Goal: Information Seeking & Learning: Learn about a topic

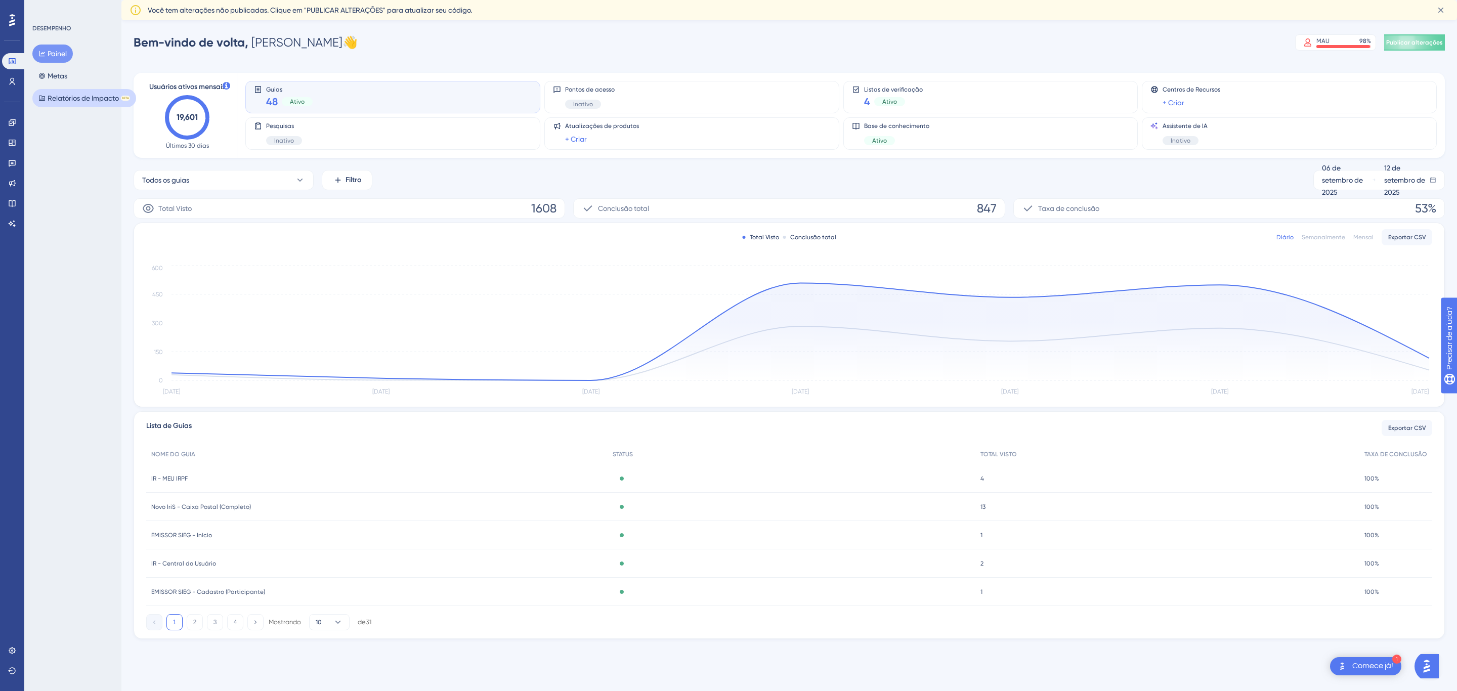
click at [70, 96] on font "Relatórios de Impacto" at bounding box center [83, 98] width 71 height 8
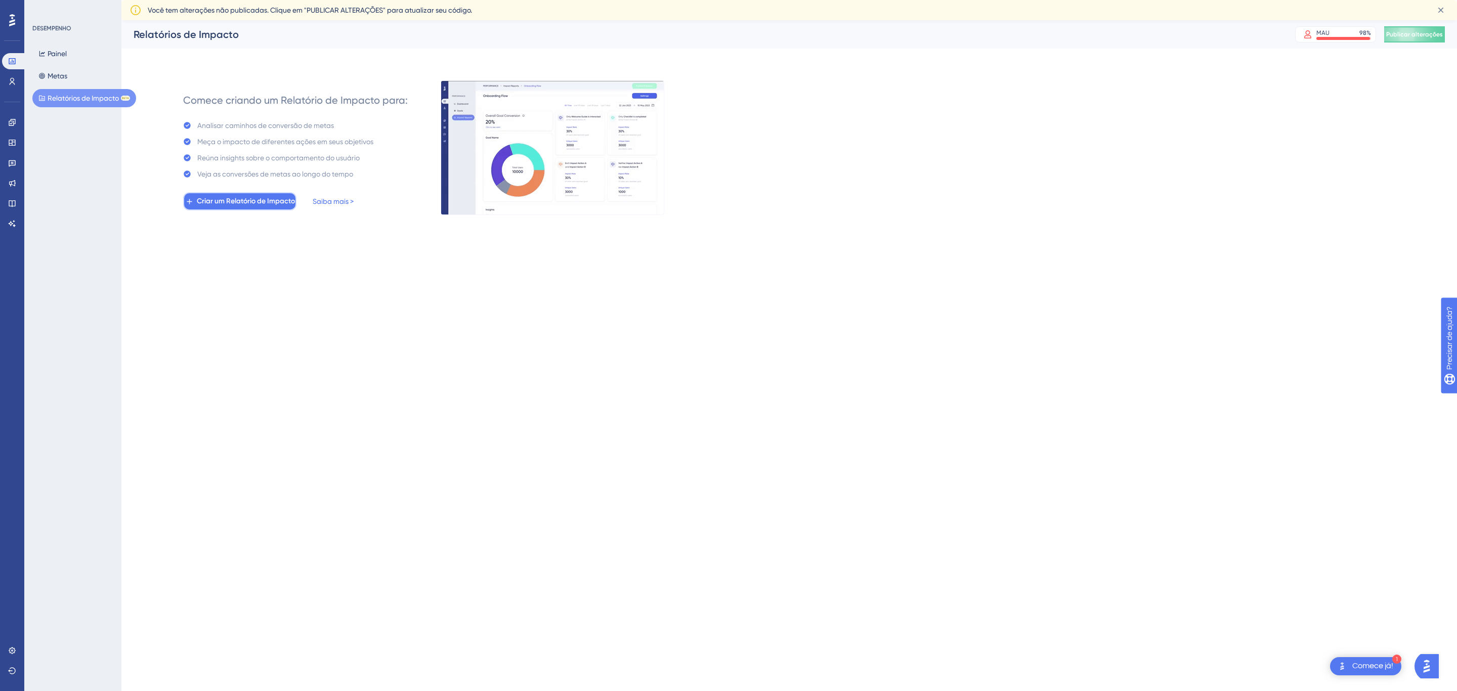
click at [218, 199] on font "Criar um Relatório de Impacto" at bounding box center [246, 201] width 98 height 9
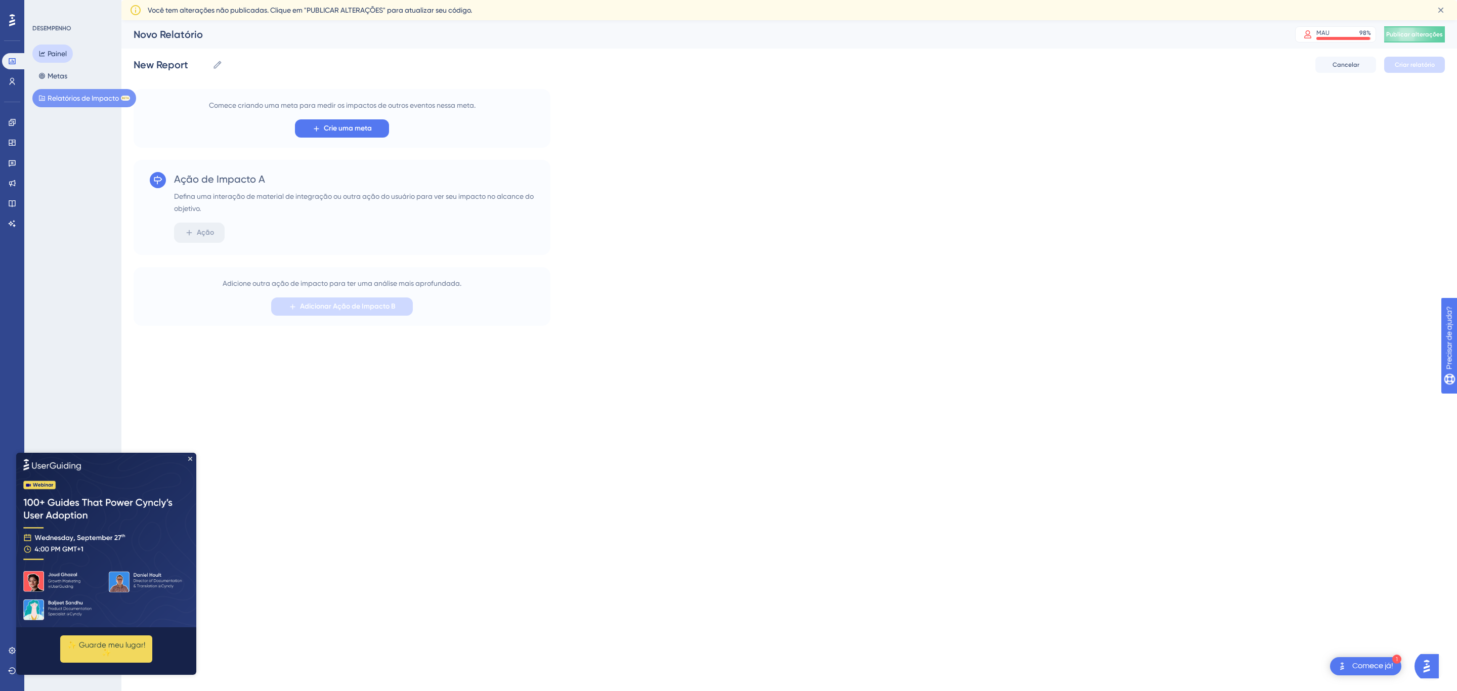
click at [68, 54] on button "Painel" at bounding box center [52, 54] width 40 height 18
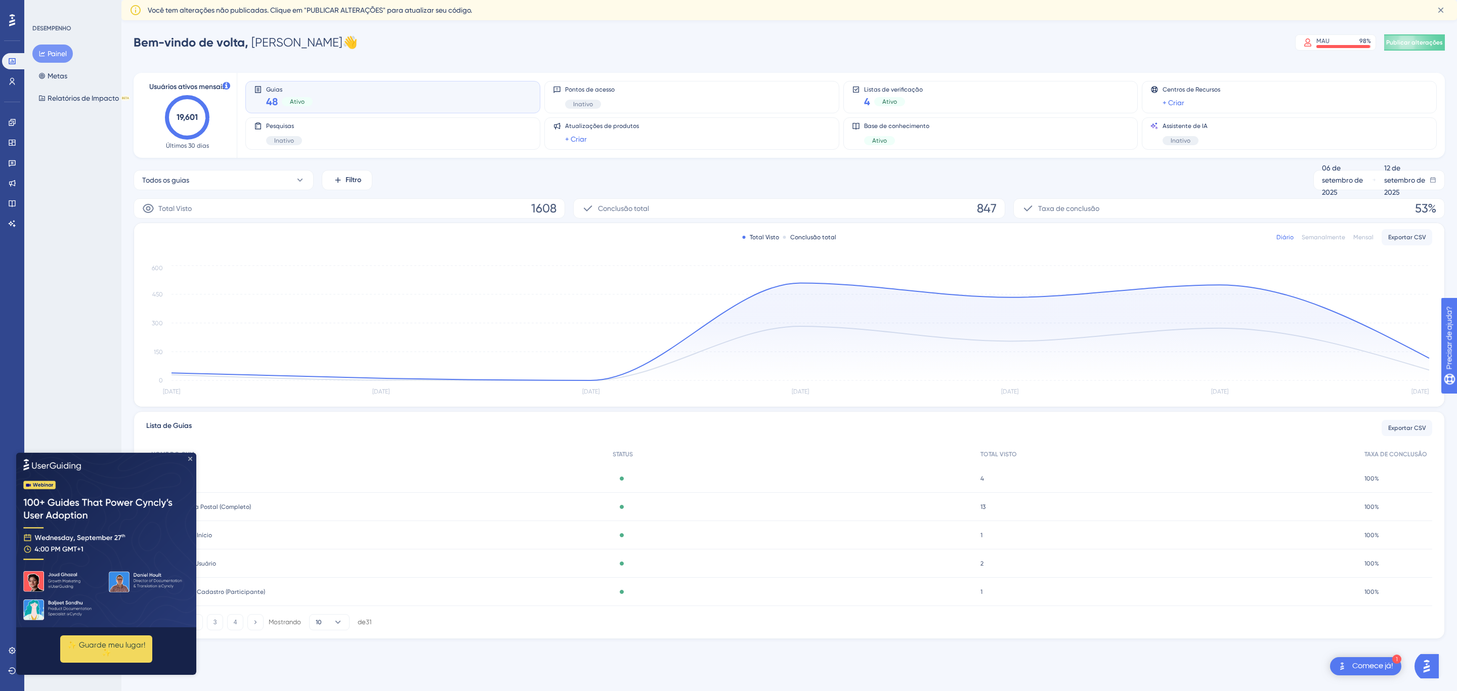
click at [189, 457] on icon "Fechar visualização" at bounding box center [190, 459] width 4 height 4
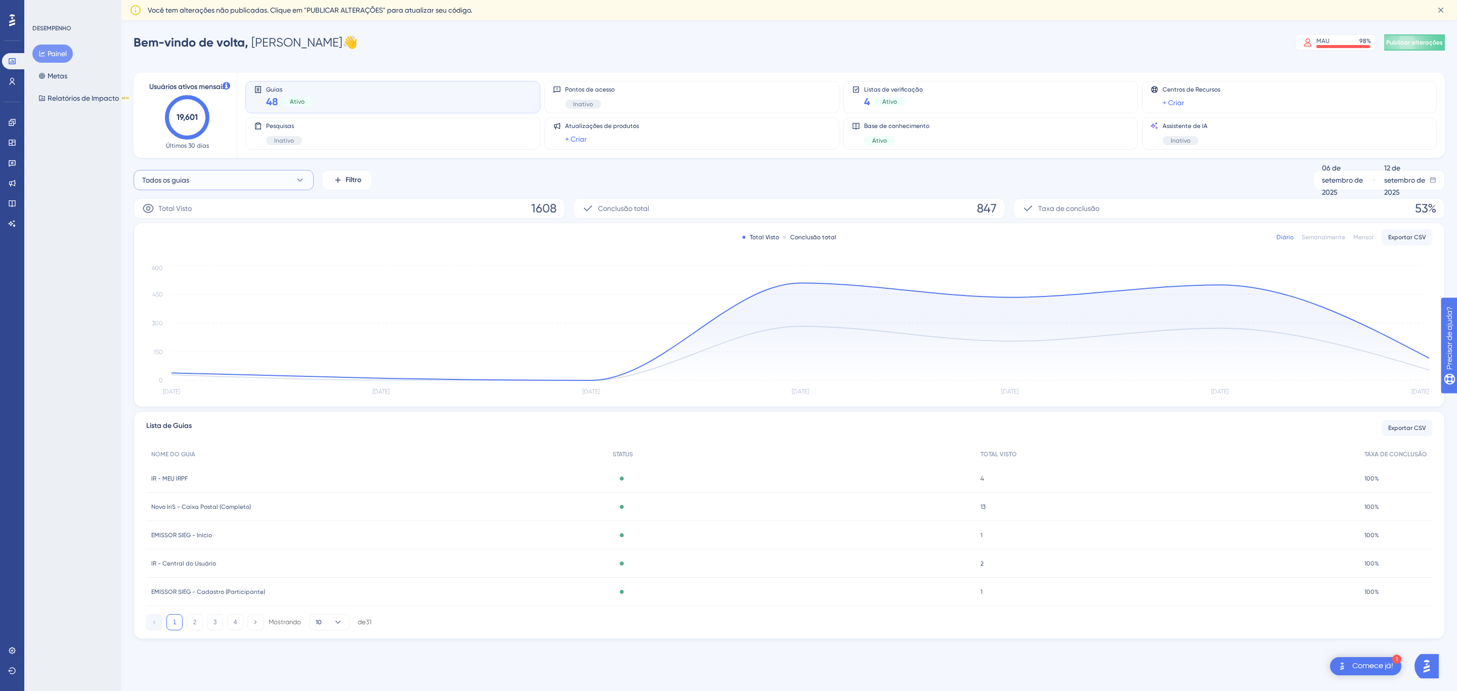
click at [260, 175] on button "Todos os guias" at bounding box center [224, 180] width 180 height 20
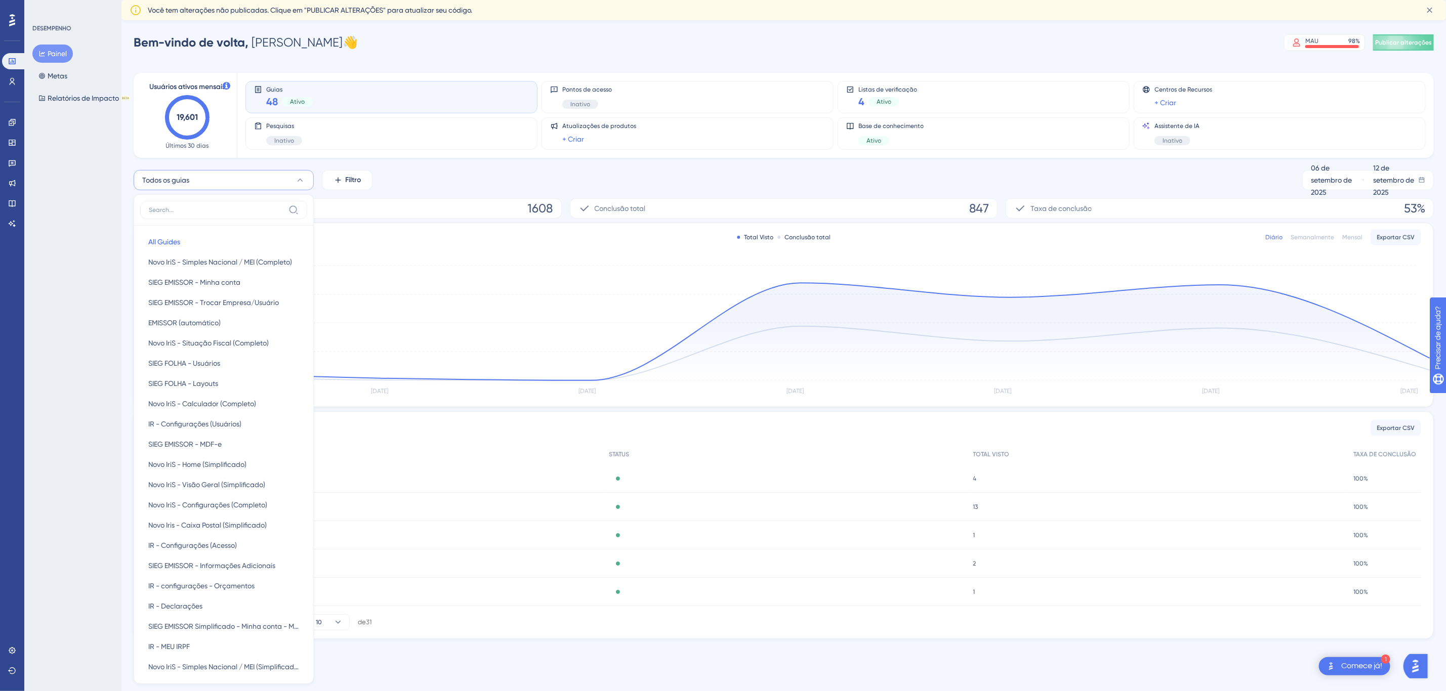
scroll to position [75, 0]
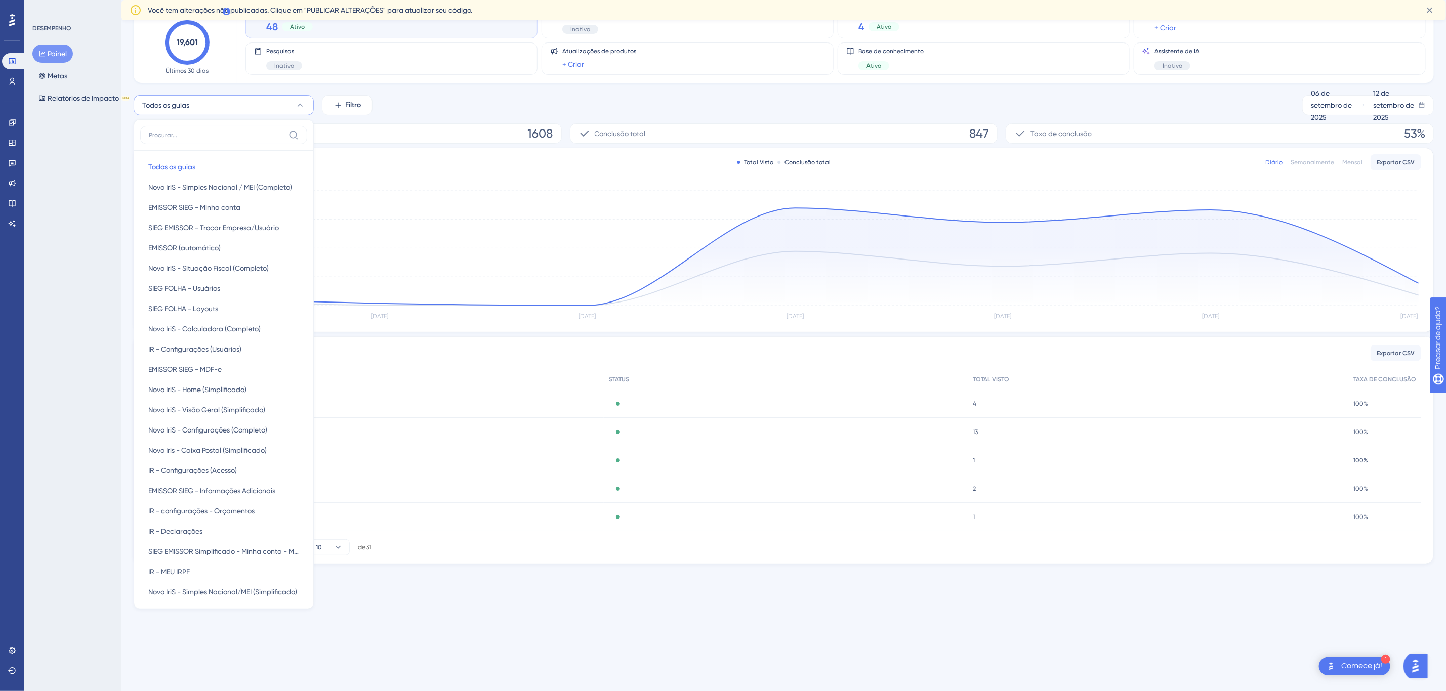
click at [82, 167] on div "DESEMPENHO Painel Metas Relatórios de Impacto BETA" at bounding box center [72, 345] width 97 height 691
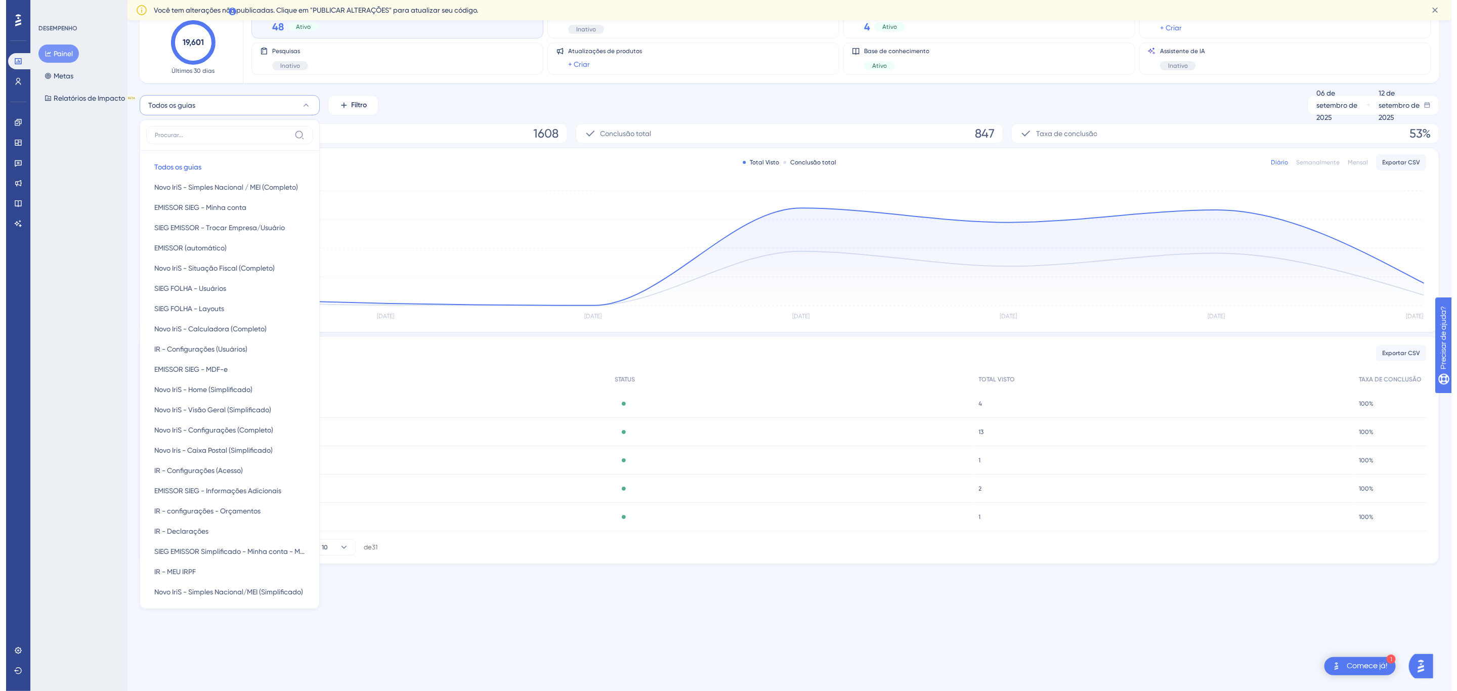
scroll to position [0, 0]
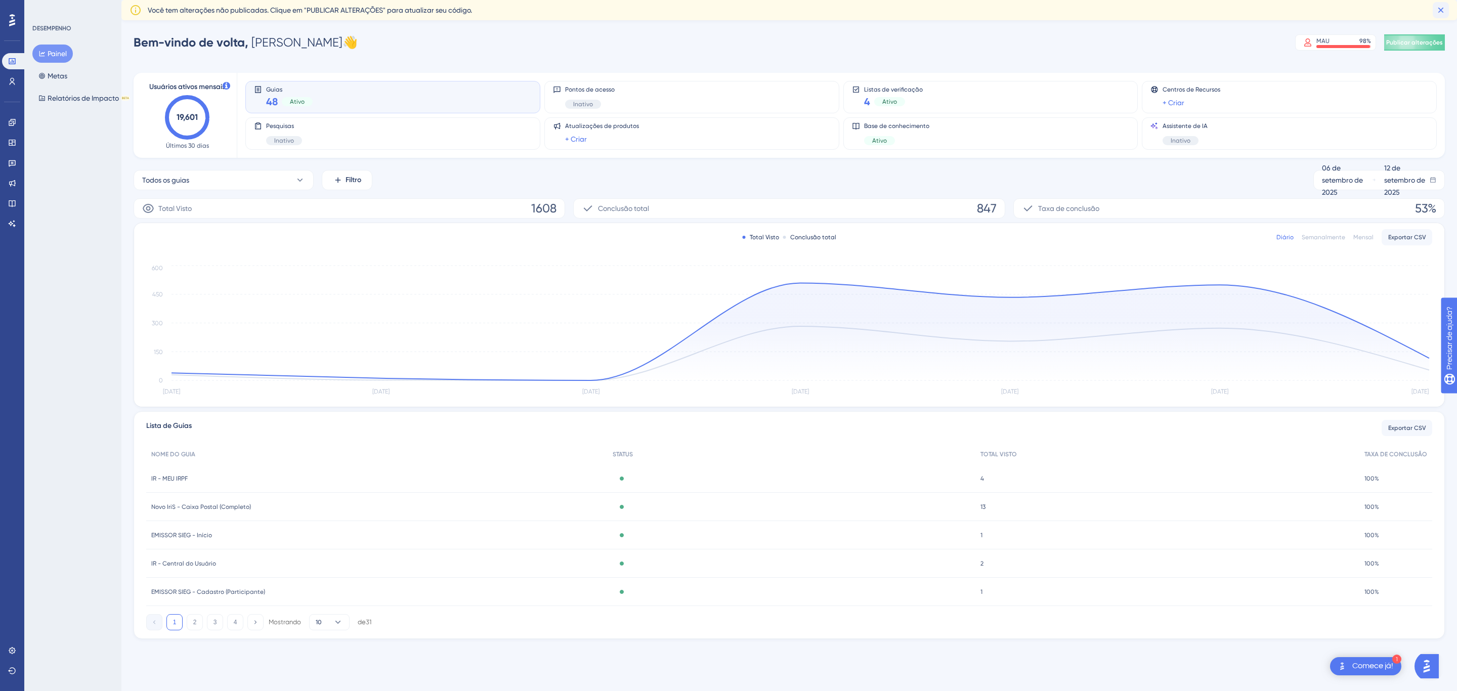
click at [1442, 8] on icon at bounding box center [1441, 10] width 10 height 10
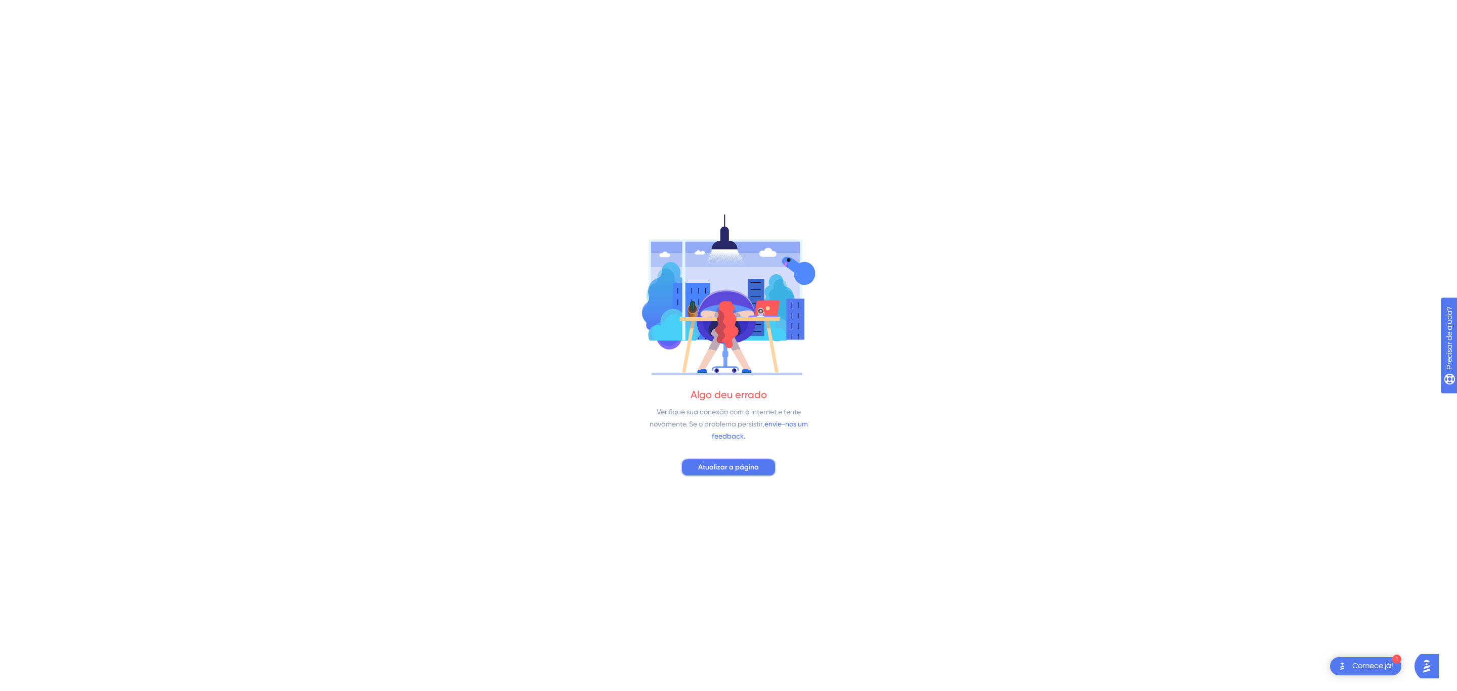
click at [720, 469] on font "Atualizar a página" at bounding box center [728, 467] width 61 height 9
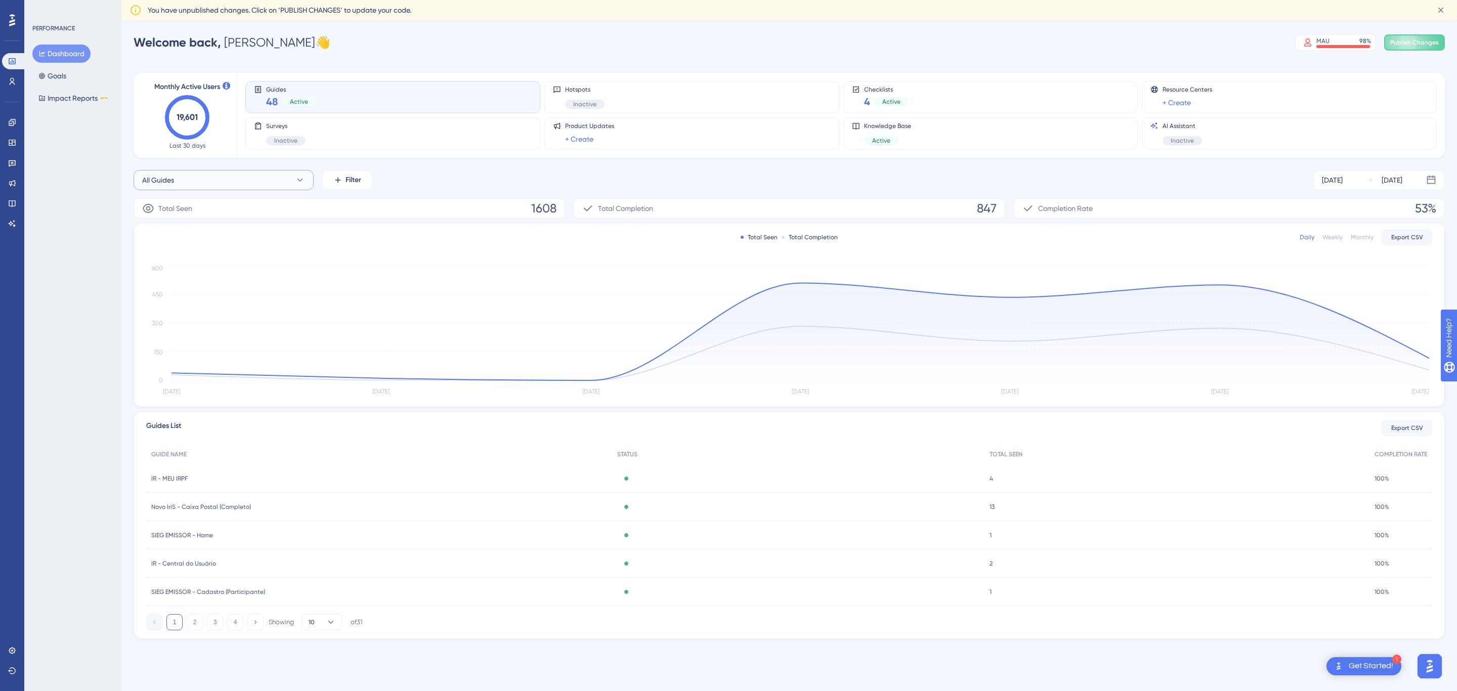
click at [193, 178] on button "All Guides" at bounding box center [224, 180] width 180 height 20
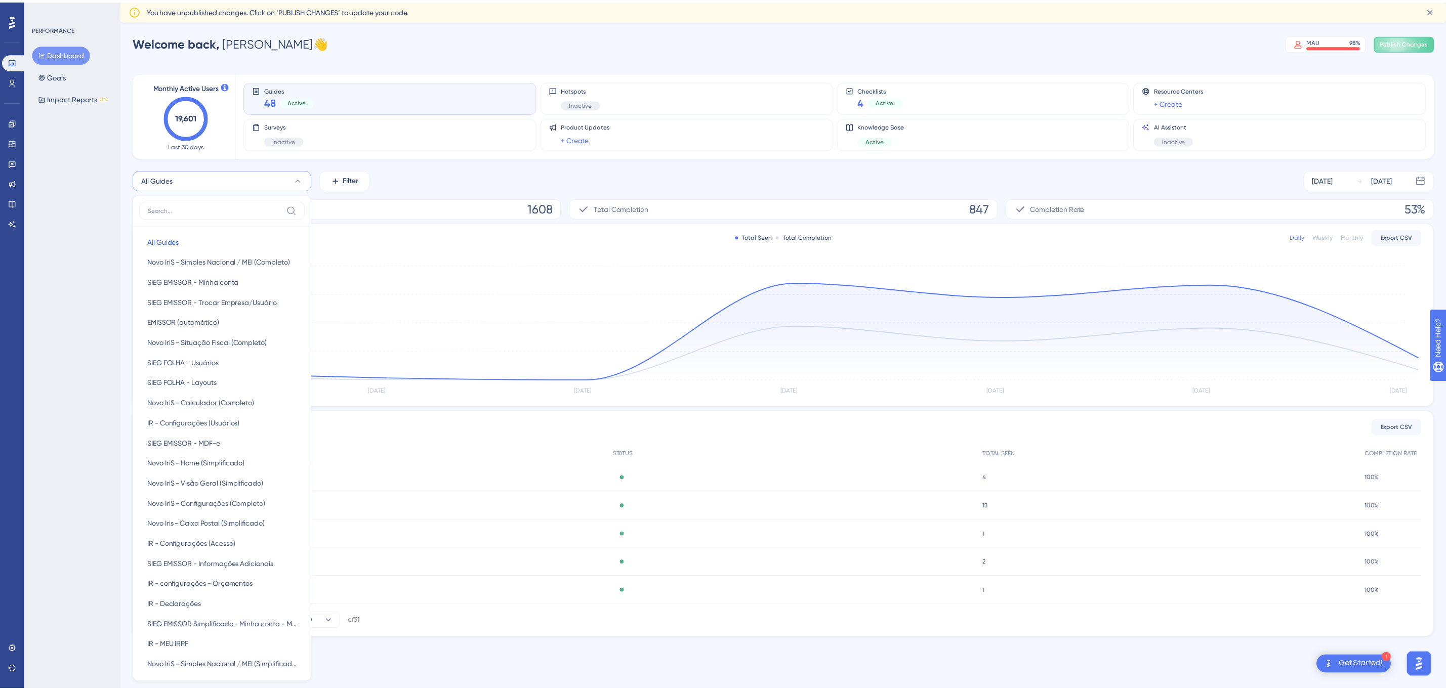
scroll to position [90, 0]
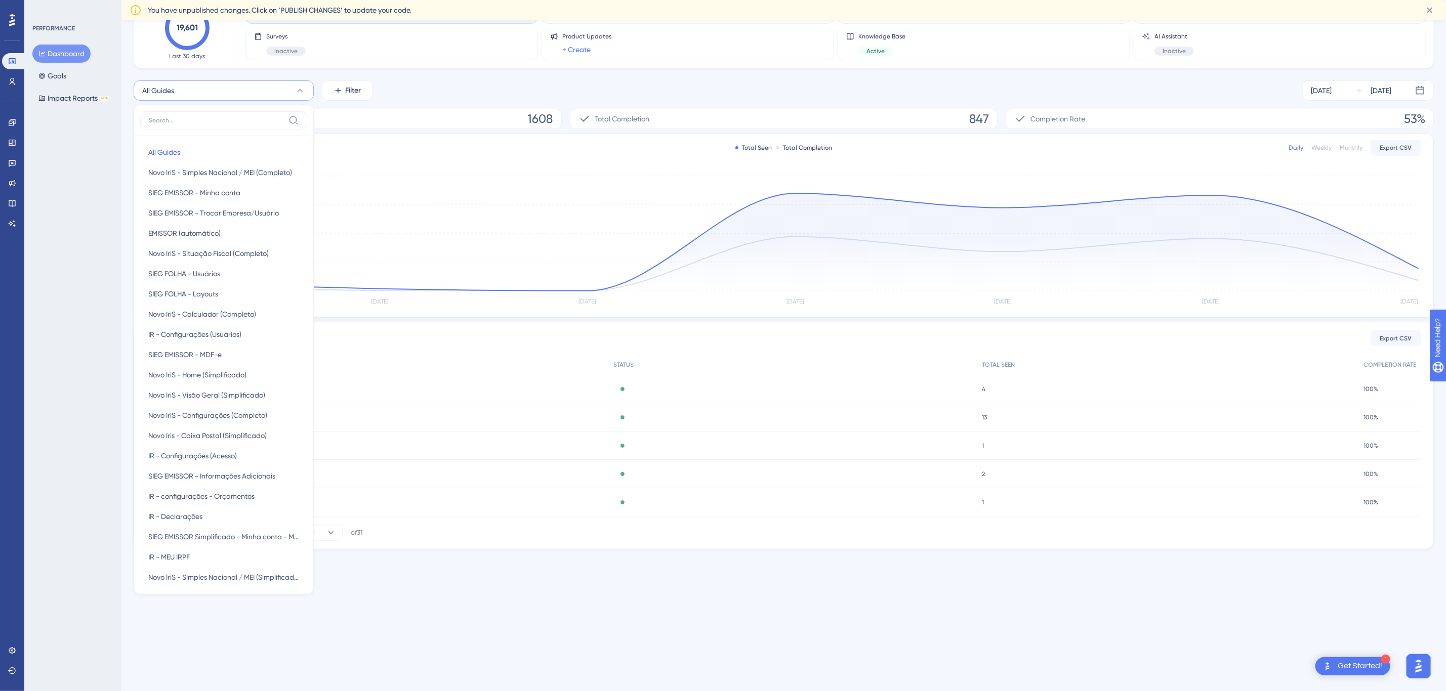
click at [465, 82] on div "All Guides All Guides All Guides Novo IriS - Simples Nacional / MEI (Completo) …" at bounding box center [784, 90] width 1300 height 20
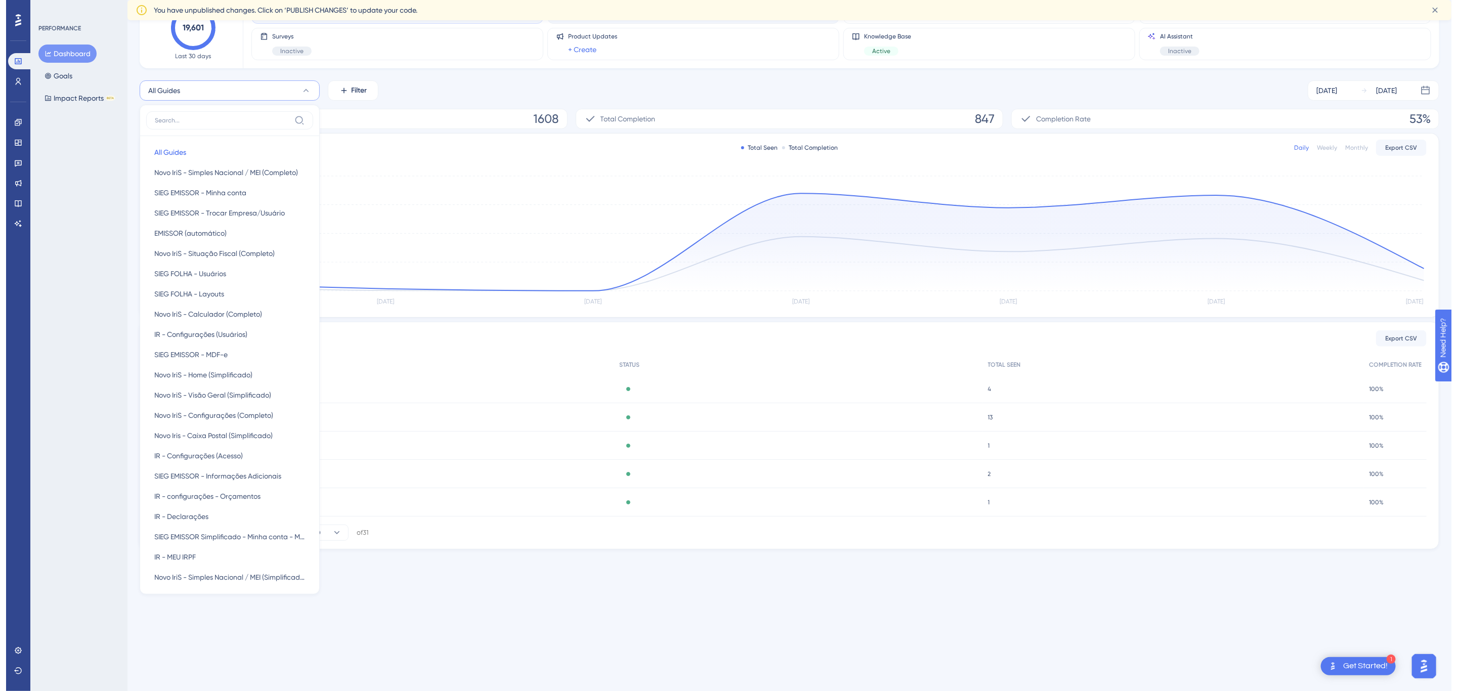
scroll to position [0, 0]
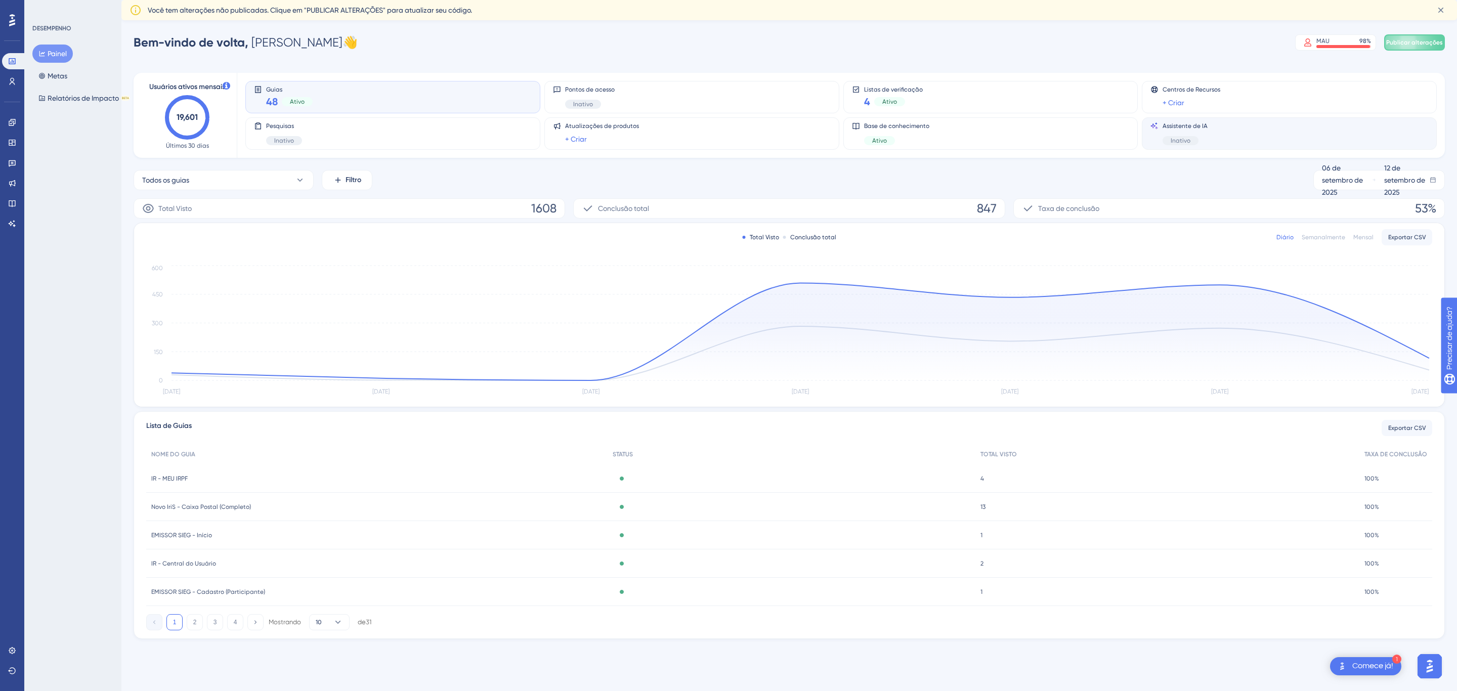
click at [1210, 128] on div "Assistente de IA Inativo" at bounding box center [1290, 133] width 278 height 23
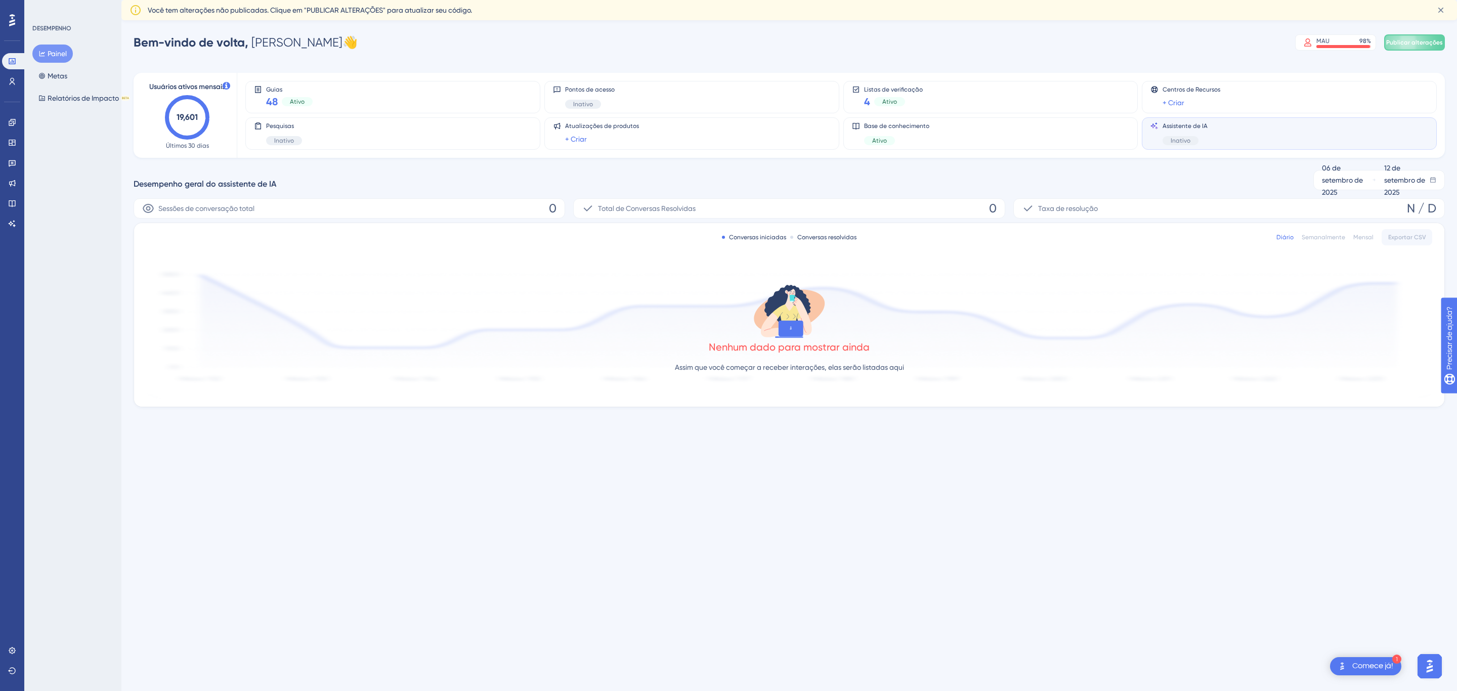
click at [210, 102] on div "Usuários ativos mensais 19,601 Últimos 30 dias" at bounding box center [187, 115] width 75 height 69
click at [204, 100] on icon "19,601" at bounding box center [187, 117] width 45 height 45
click at [178, 117] on text "19,601" at bounding box center [187, 117] width 21 height 10
click at [68, 76] on button "Metas" at bounding box center [52, 76] width 41 height 18
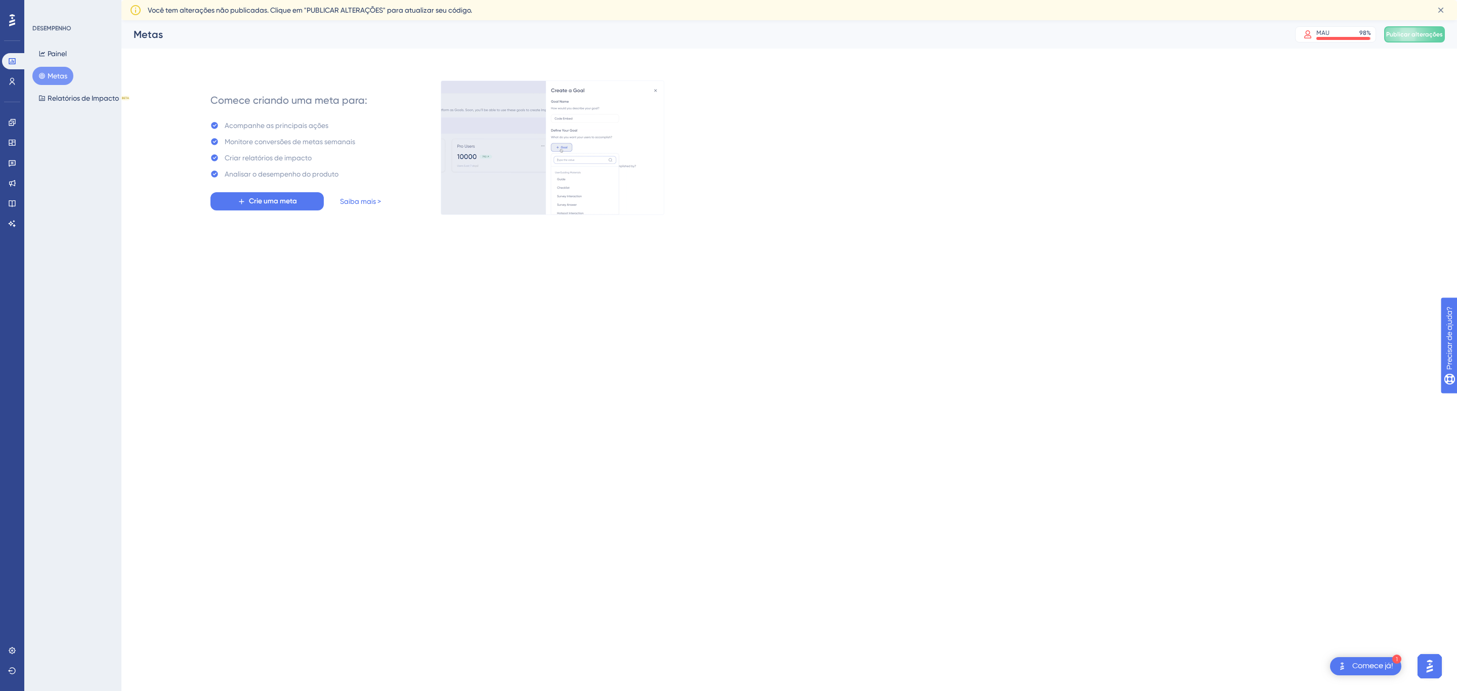
click at [0, 52] on html "DEIXE UMA AVALIAÇÃO COPIAR COMPARTILHAR LINK" at bounding box center [727, 361] width 1457 height 691
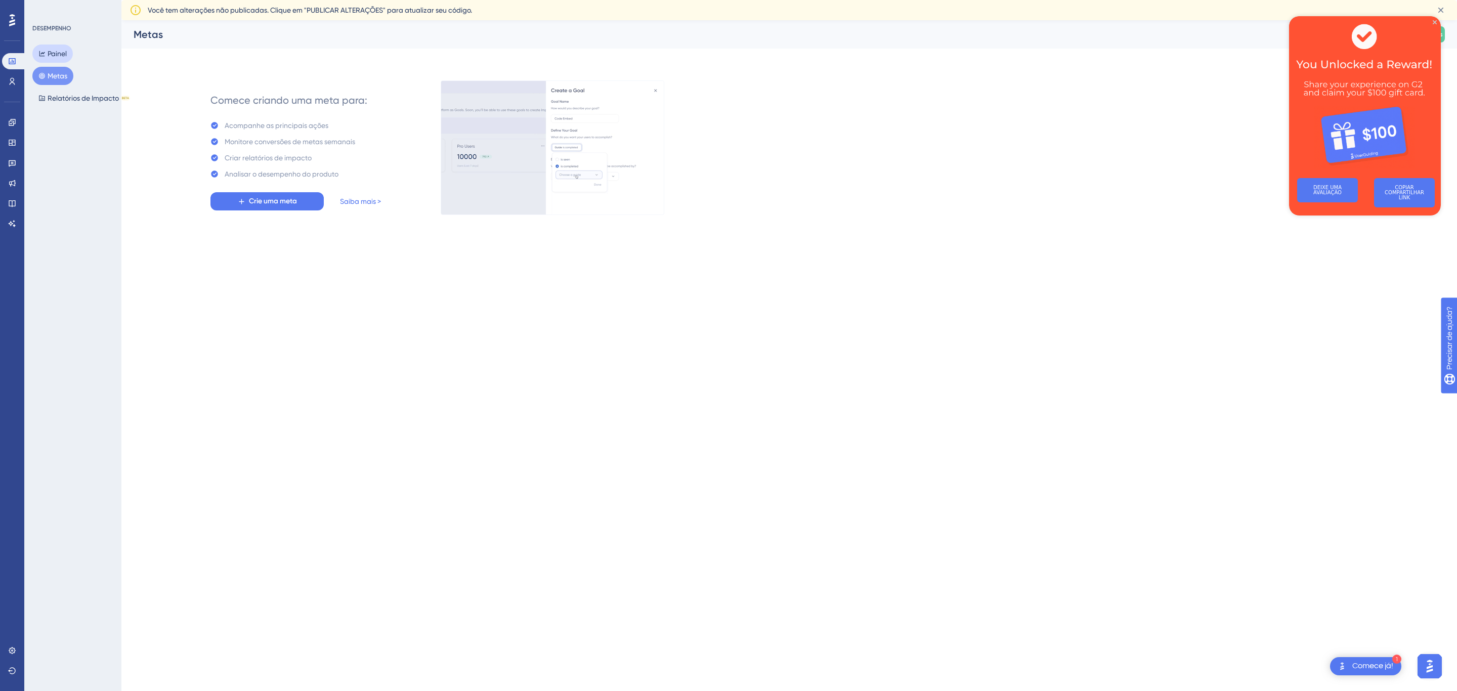
click at [58, 52] on font "Painel" at bounding box center [57, 54] width 19 height 8
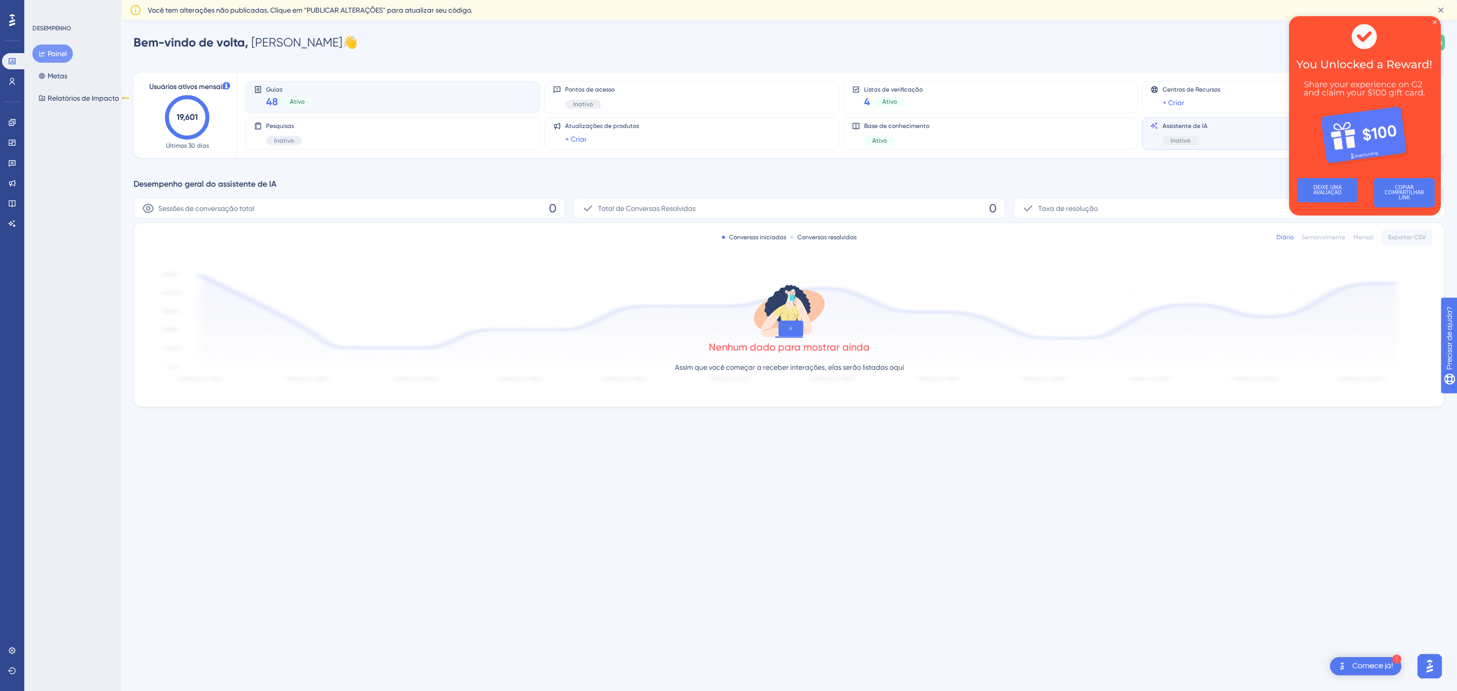
click at [277, 90] on font "Guias" at bounding box center [274, 89] width 16 height 7
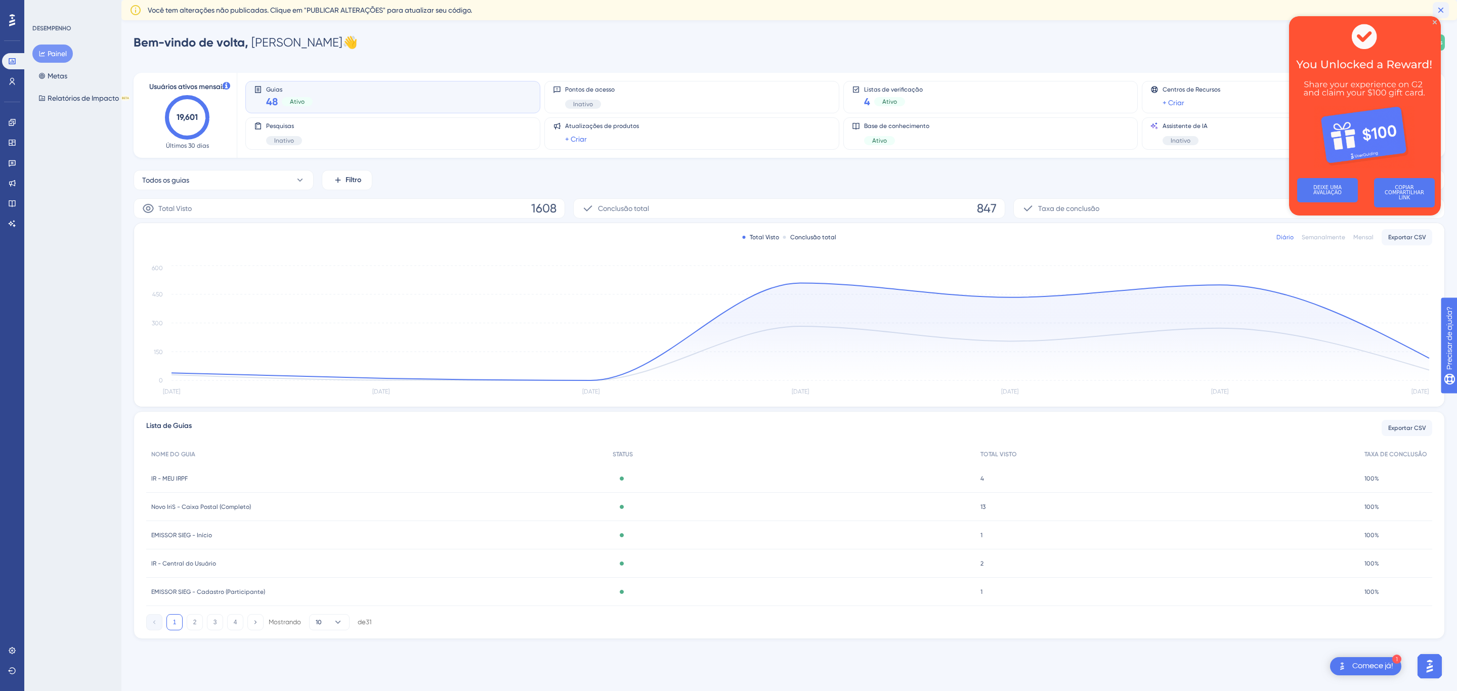
click at [1436, 10] on icon at bounding box center [1441, 10] width 10 height 10
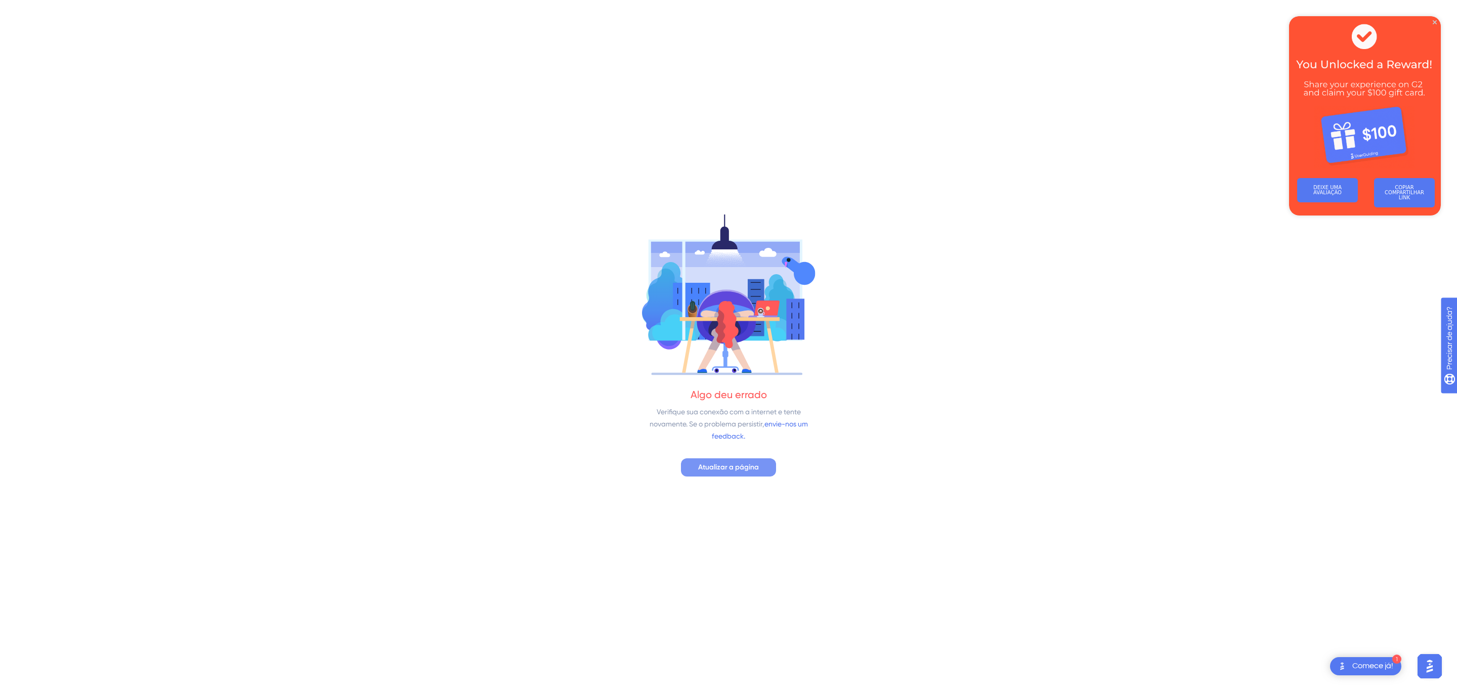
click at [702, 468] on font "Atualizar a página" at bounding box center [728, 467] width 61 height 9
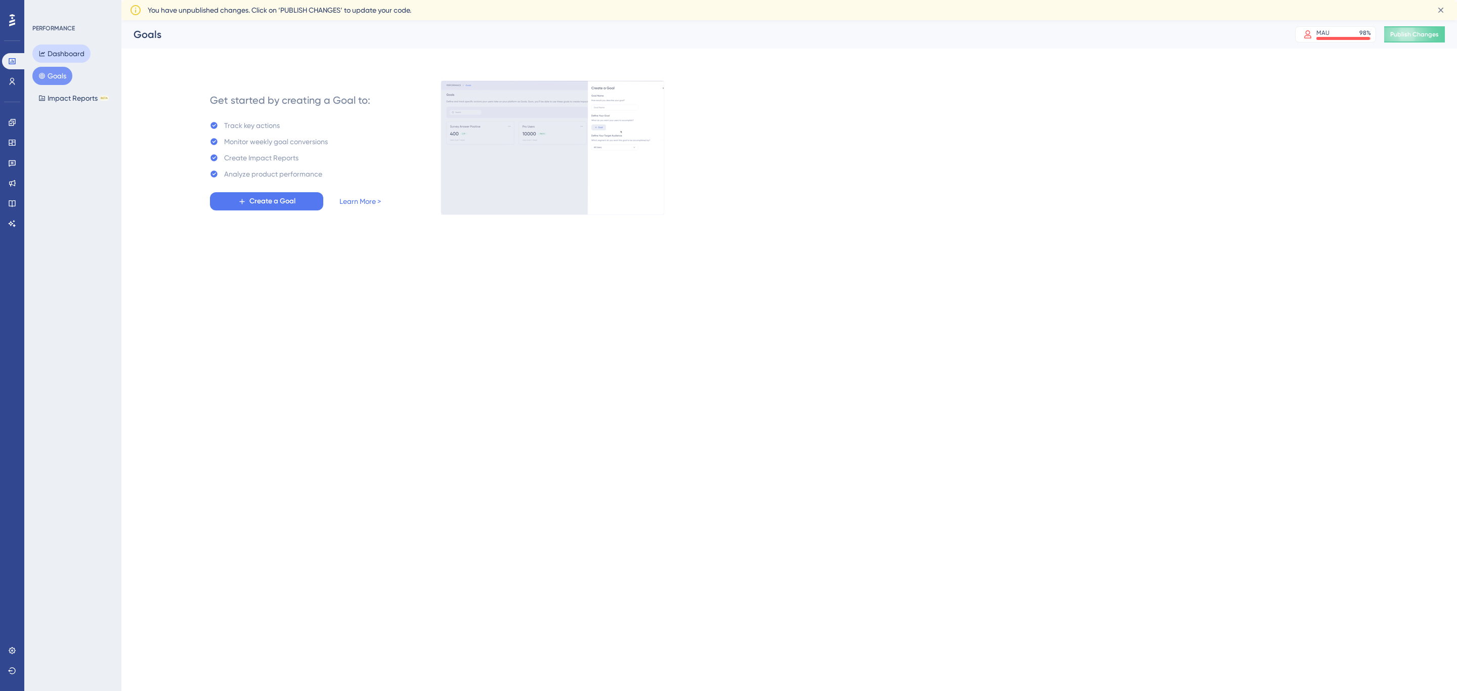
click at [50, 54] on button "Dashboard" at bounding box center [61, 54] width 58 height 18
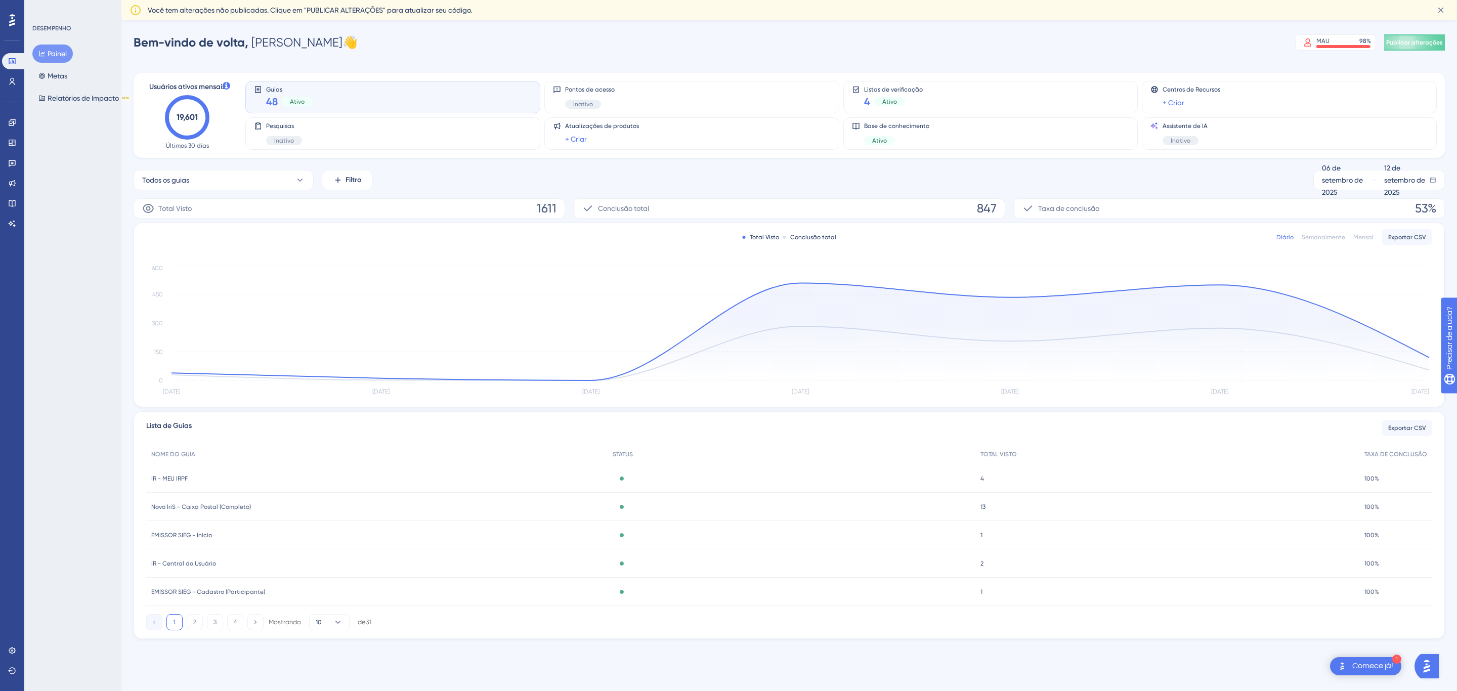
click at [1424, 663] on img "Abra o iniciador do Assistente de IA" at bounding box center [1427, 666] width 18 height 18
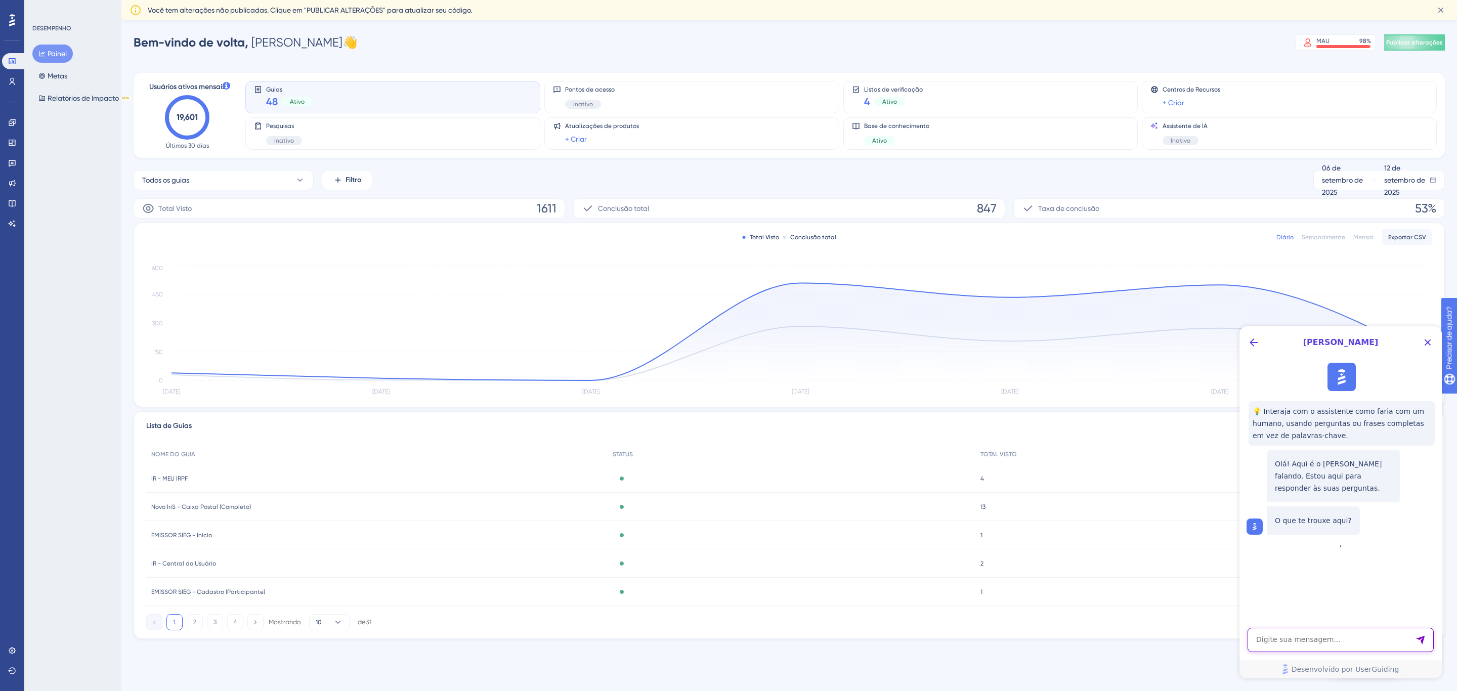
click at [1306, 643] on textarea "Entrada de texto do assistente de IA" at bounding box center [1341, 640] width 186 height 24
type textarea "gostaria de tirar um relatório com os artigos mais acessados pelos usuários"
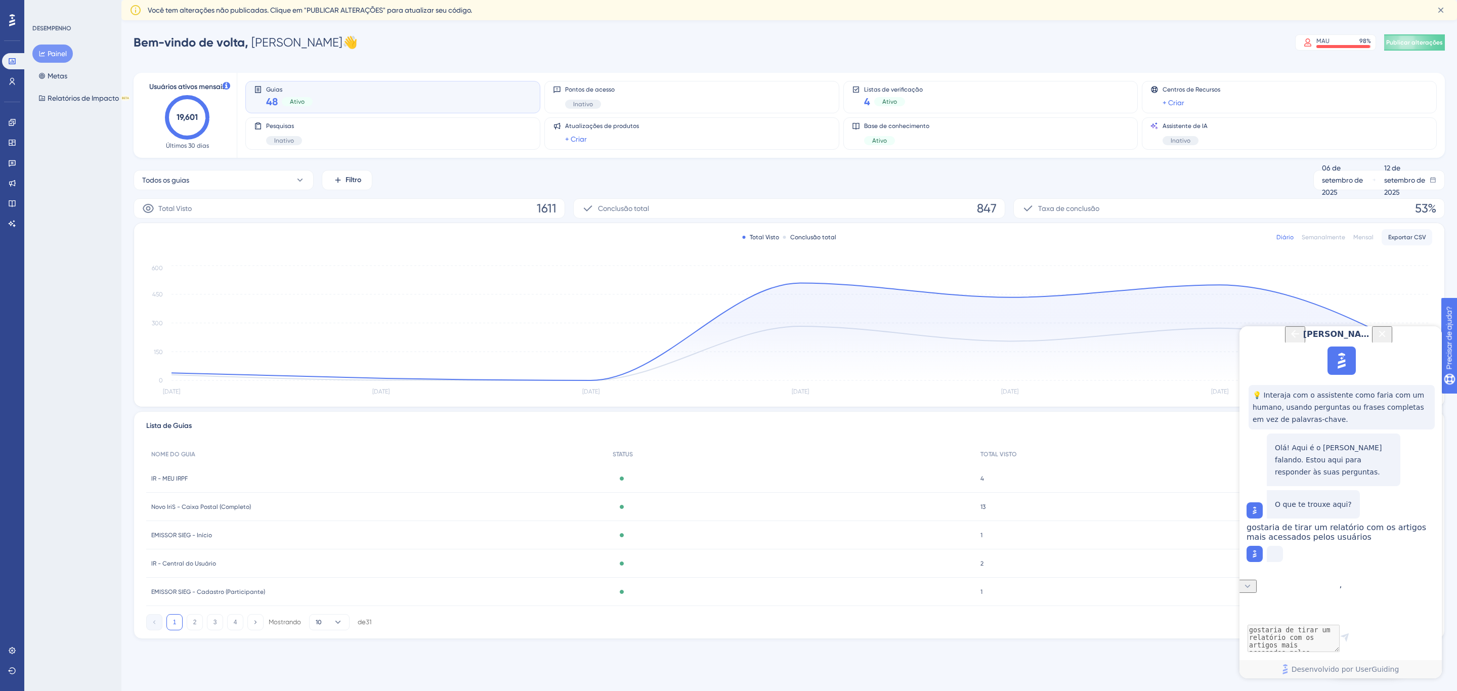
scroll to position [10, 0]
click at [434, 210] on div "Total Visto 1611" at bounding box center [350, 208] width 432 height 20
click at [554, 210] on font "1611" at bounding box center [547, 208] width 20 height 14
click at [852, 336] on icon at bounding box center [801, 332] width 1258 height 98
click at [861, 334] on icon at bounding box center [801, 332] width 1258 height 98
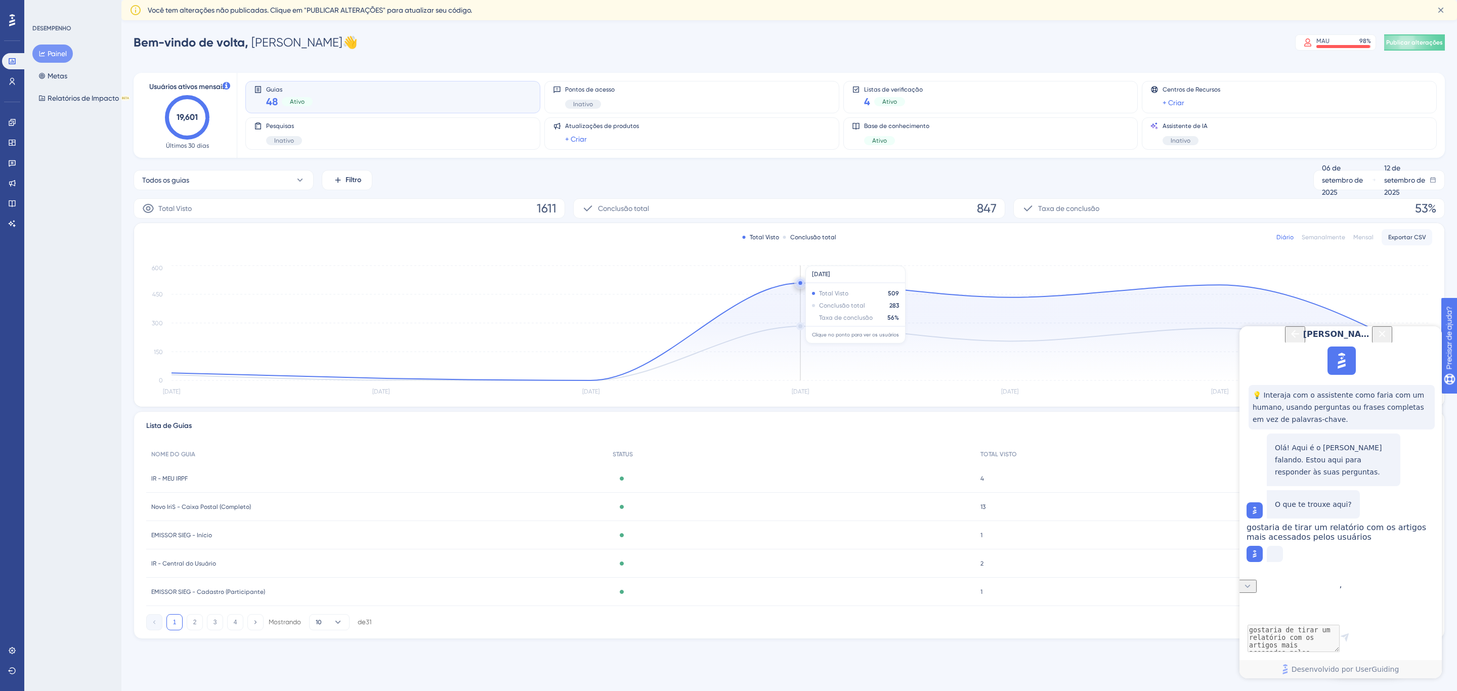
click at [799, 326] on icon at bounding box center [801, 332] width 1258 height 98
click at [801, 280] on circle at bounding box center [801, 283] width 8 height 8
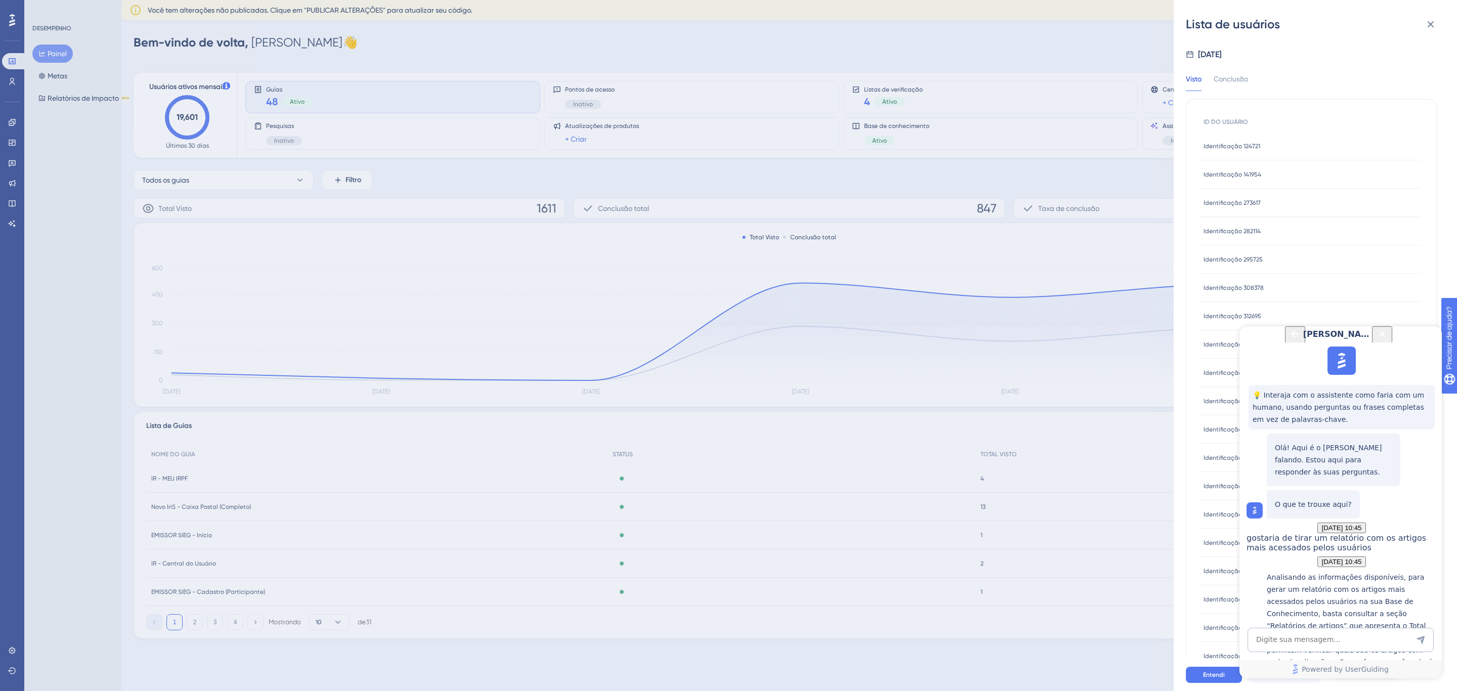
scroll to position [268, 0]
click at [1432, 25] on icon at bounding box center [1431, 24] width 7 height 7
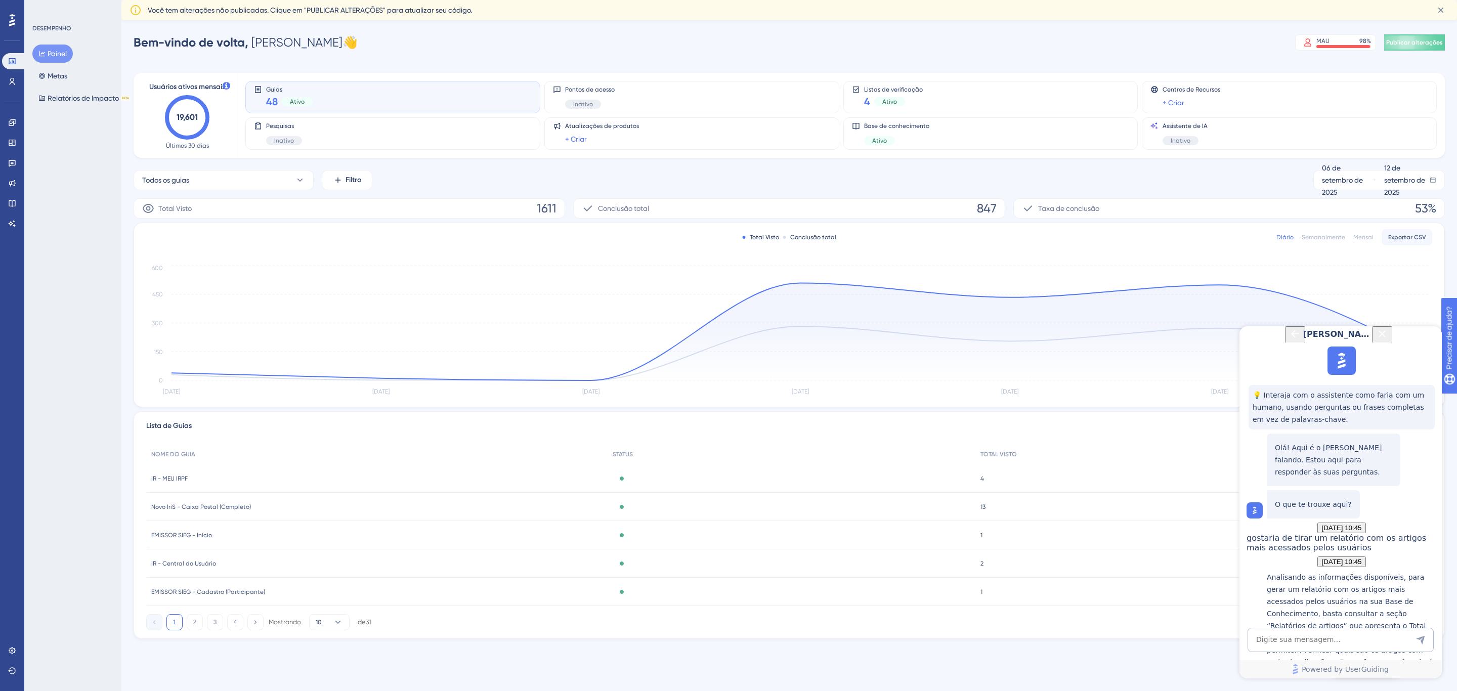
click at [1389, 340] on icon "Close Button" at bounding box center [1382, 334] width 12 height 12
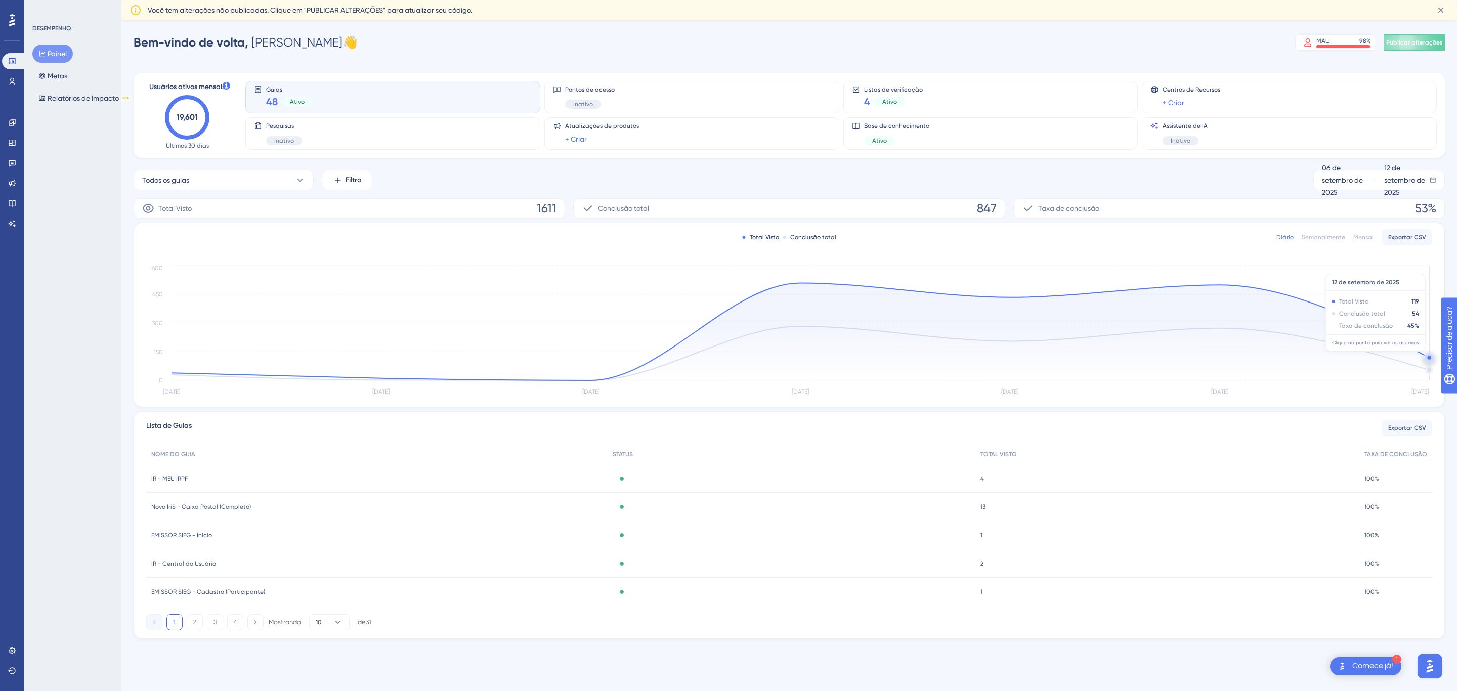
scroll to position [0, 0]
click at [1344, 179] on font "06 de setembro de 2025" at bounding box center [1342, 180] width 41 height 32
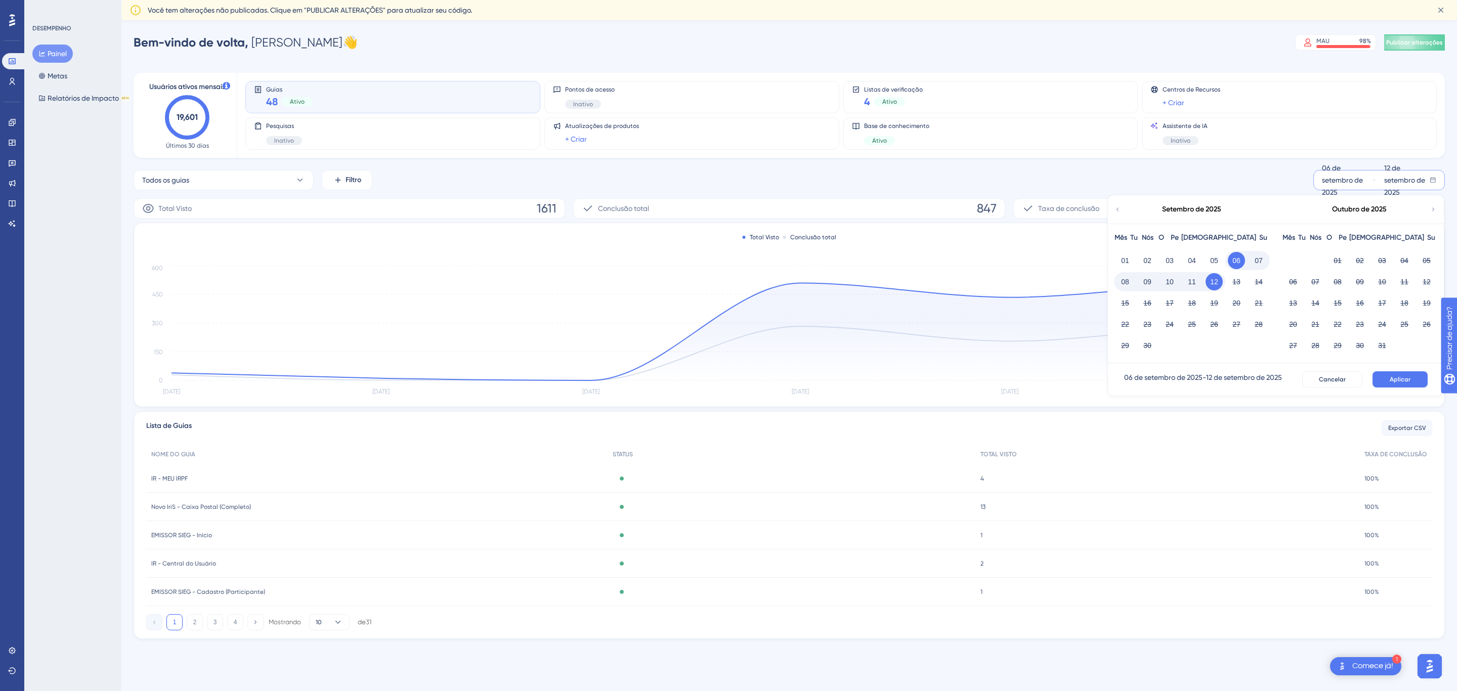
click at [1118, 211] on icon at bounding box center [1118, 209] width 3 height 4
drag, startPoint x: 1130, startPoint y: 211, endPoint x: 1119, endPoint y: 210, distance: 10.2
click at [1129, 211] on div "Julho de 2025" at bounding box center [1191, 209] width 167 height 28
click at [1118, 207] on icon at bounding box center [1117, 209] width 7 height 9
click at [1431, 210] on icon at bounding box center [1433, 209] width 7 height 9
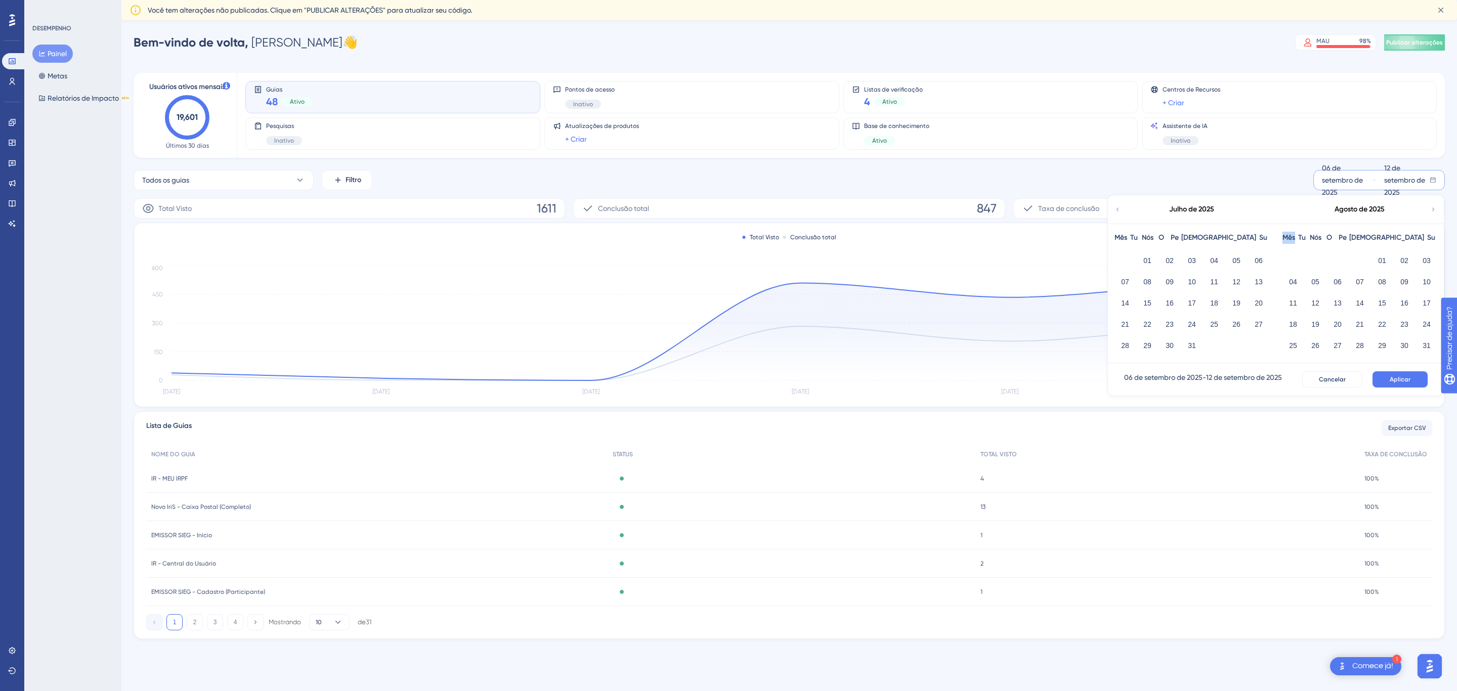
click at [1431, 208] on icon at bounding box center [1433, 209] width 7 height 9
click at [1122, 208] on div "Setembro de 2025" at bounding box center [1191, 209] width 167 height 28
click at [1116, 207] on icon at bounding box center [1117, 209] width 7 height 9
click at [1379, 259] on font "01" at bounding box center [1383, 261] width 8 height 8
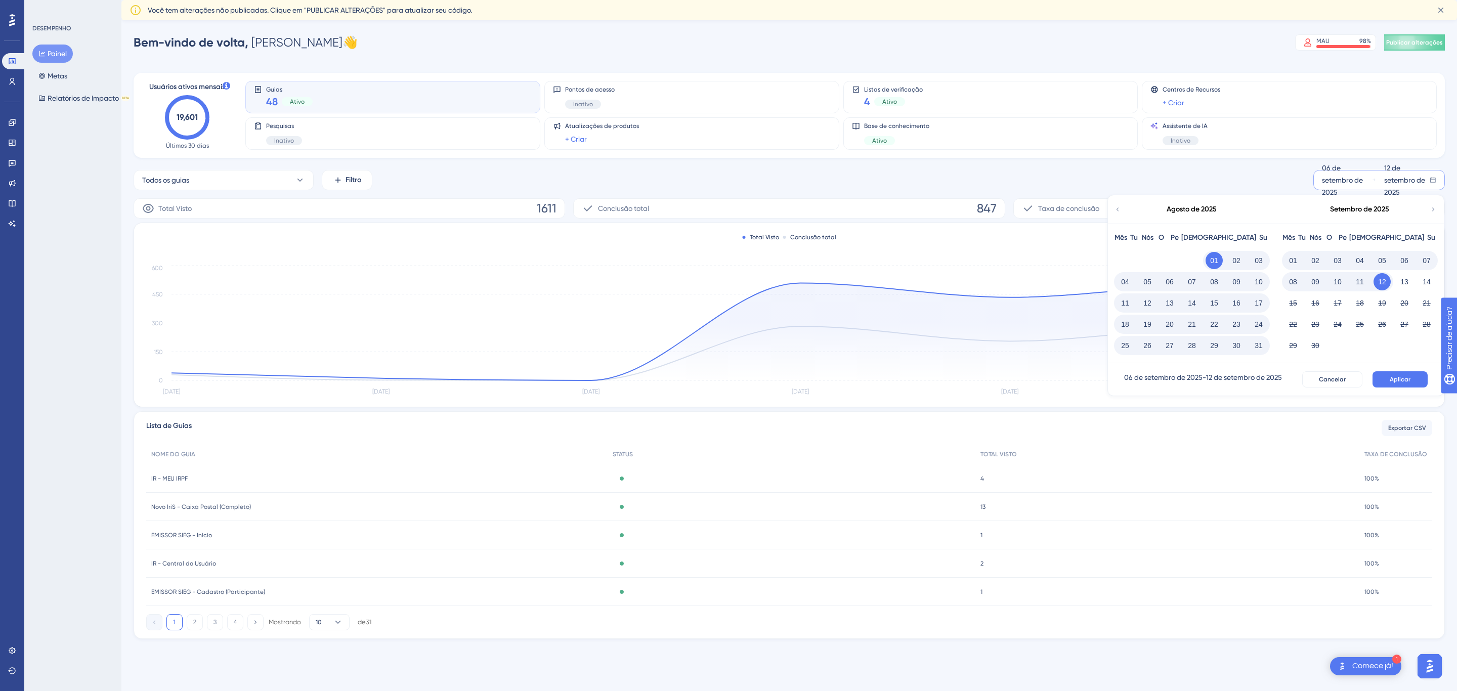
click at [1259, 342] on font "31" at bounding box center [1259, 346] width 8 height 8
click at [1390, 380] on button "Aplicar" at bounding box center [1400, 379] width 55 height 16
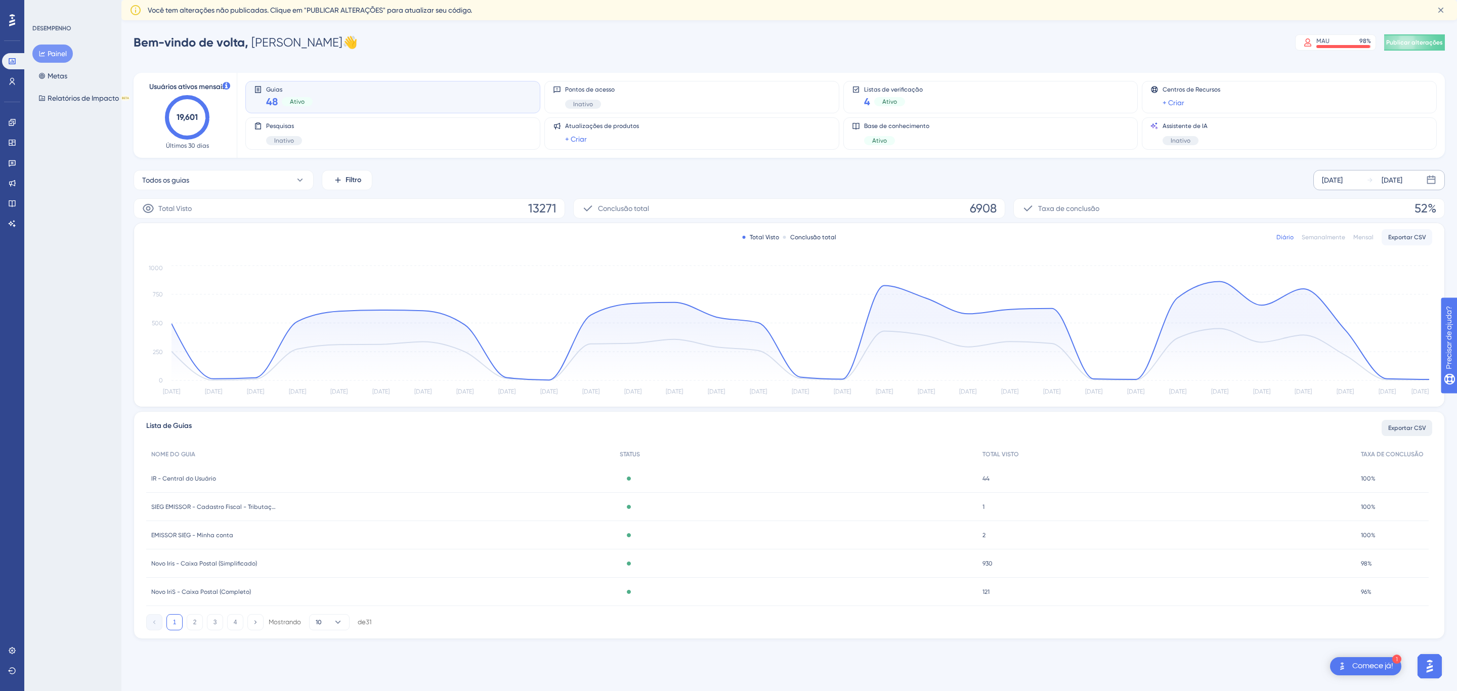
click at [1402, 429] on font "Exportar CSV" at bounding box center [1408, 428] width 38 height 7
click at [1359, 237] on font "Mensal" at bounding box center [1364, 237] width 20 height 7
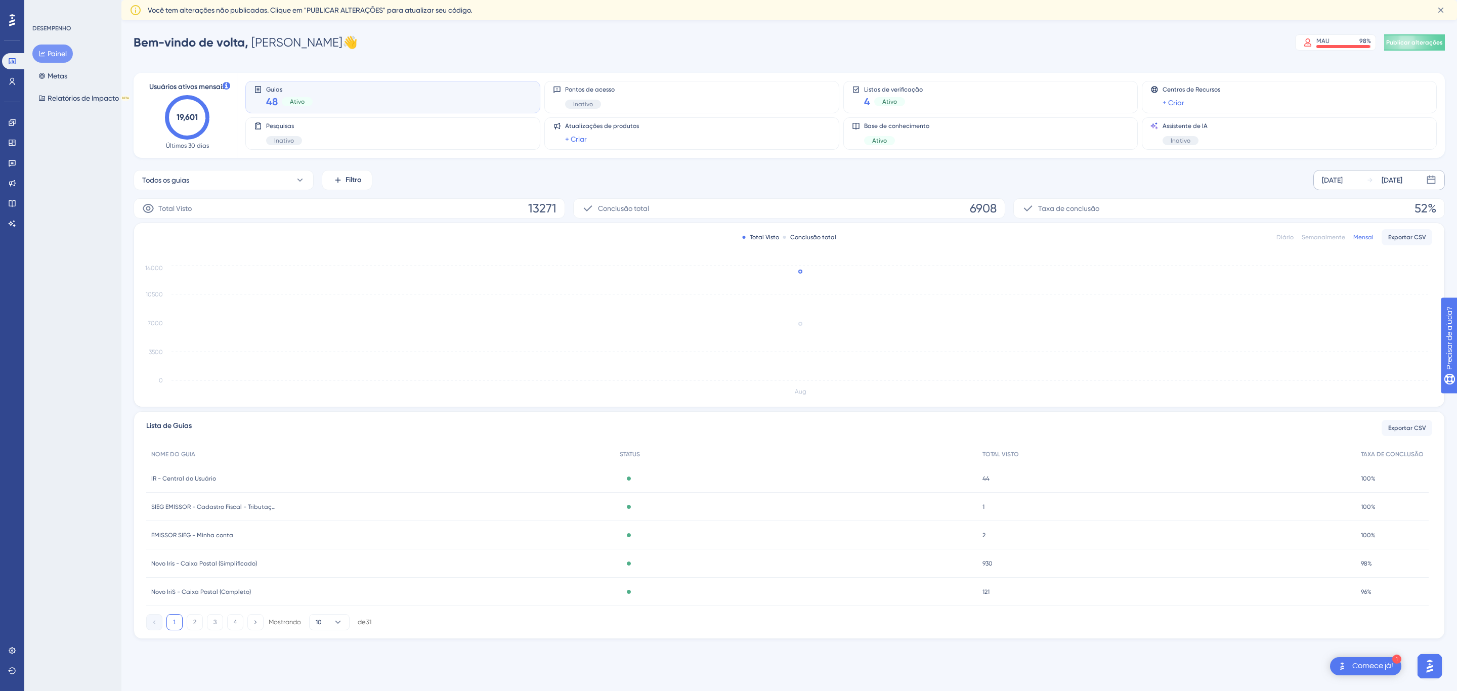
click at [1308, 236] on font "Semanalmente" at bounding box center [1324, 237] width 44 height 7
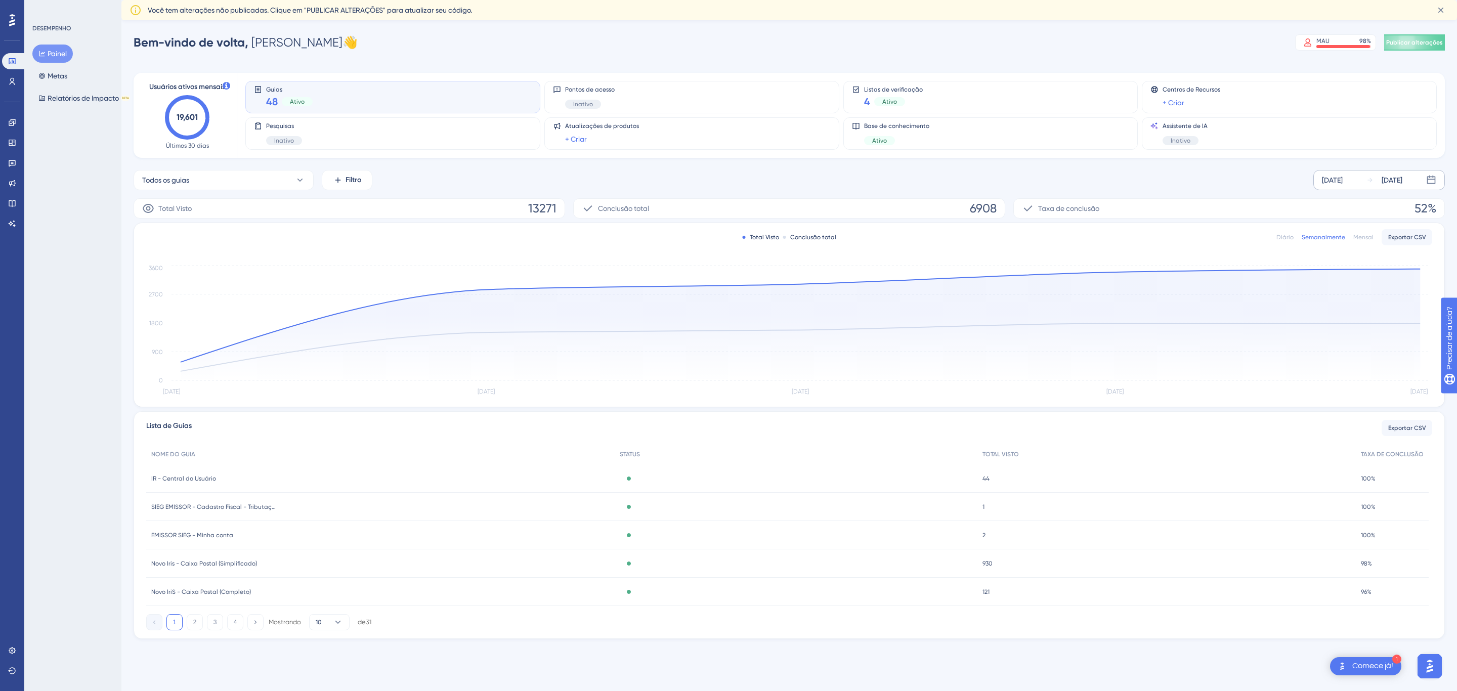
click at [1288, 237] on font "Diário" at bounding box center [1285, 237] width 17 height 7
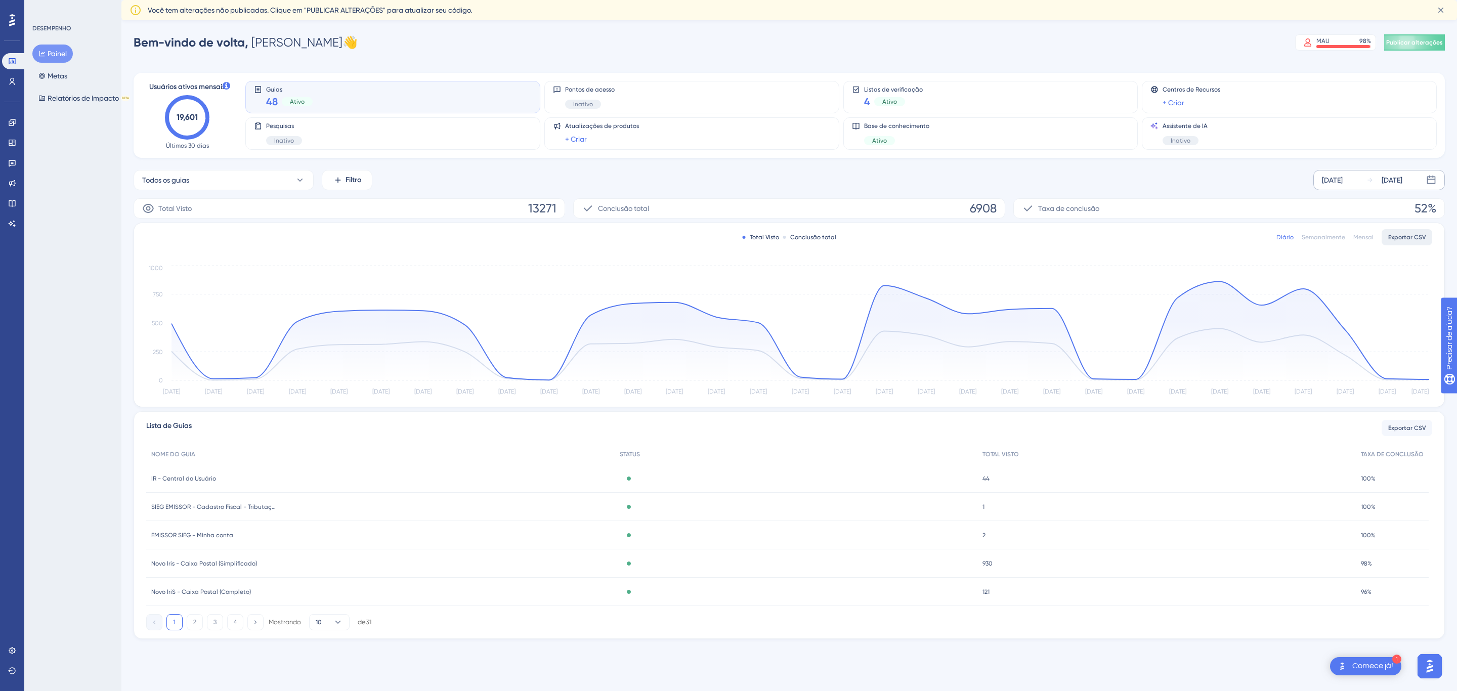
click at [1399, 239] on font "Exportar CSV" at bounding box center [1408, 237] width 38 height 7
click at [986, 477] on font "44" at bounding box center [986, 478] width 7 height 7
click at [987, 477] on font "44" at bounding box center [988, 478] width 7 height 7
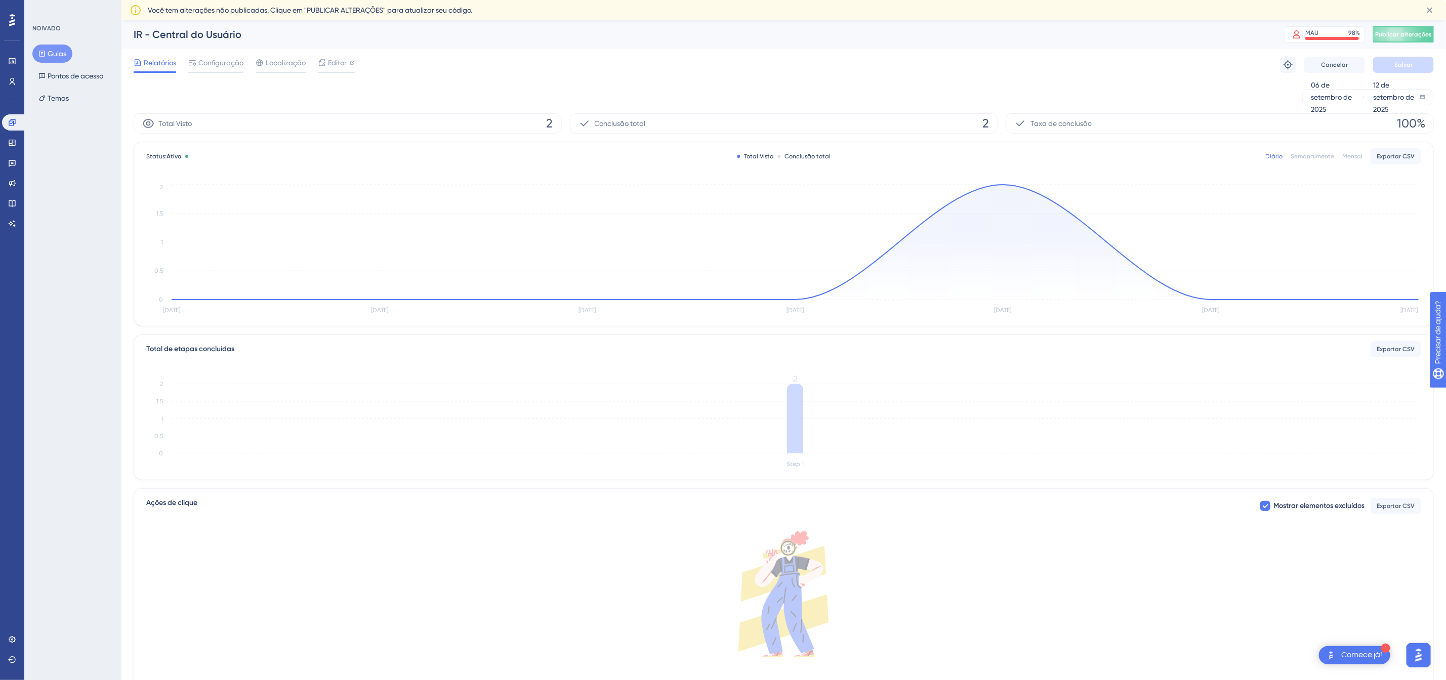
click at [1002, 184] on icon "[DATE] [DATE] [DATE] [DATE] Sep [DATE] Sep 12 0 0.5 1 1.5 2" at bounding box center [783, 249] width 1275 height 135
click at [1002, 187] on circle at bounding box center [1003, 185] width 8 height 8
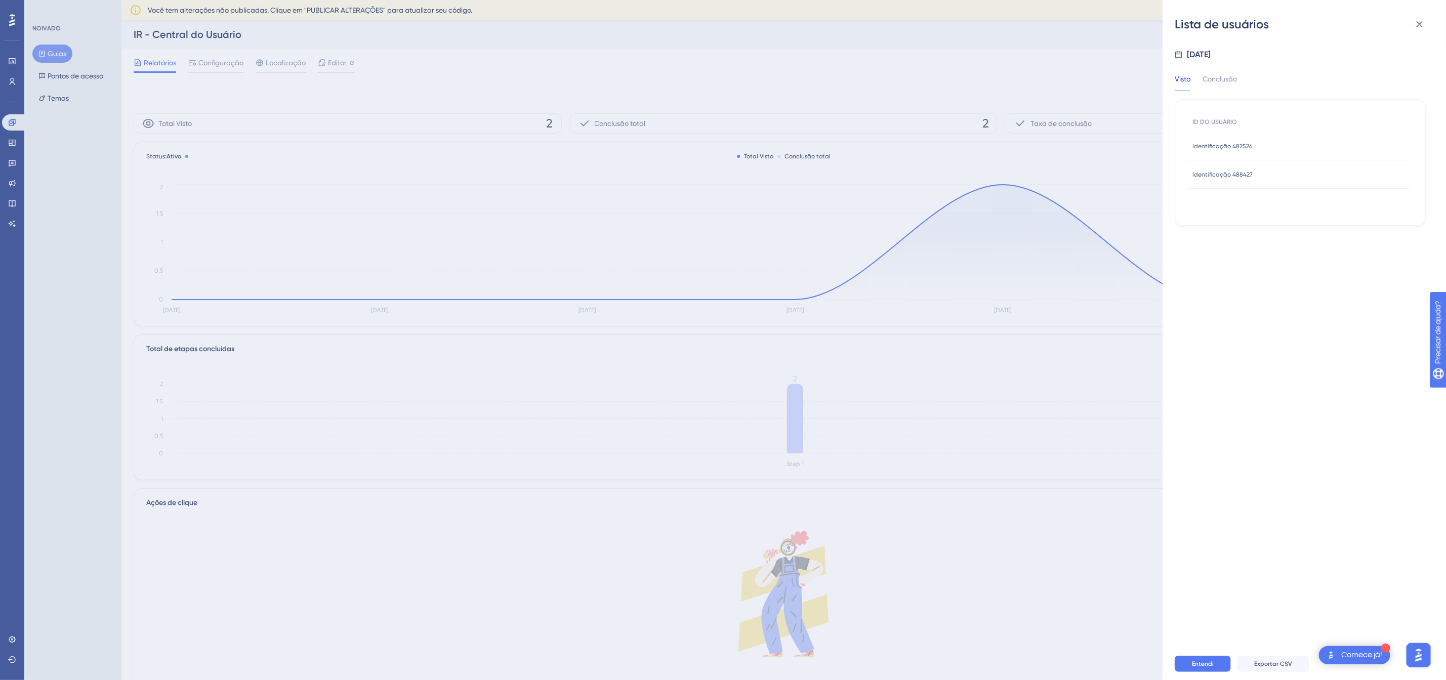
click at [1237, 146] on font "Identificação 482526" at bounding box center [1222, 146] width 60 height 7
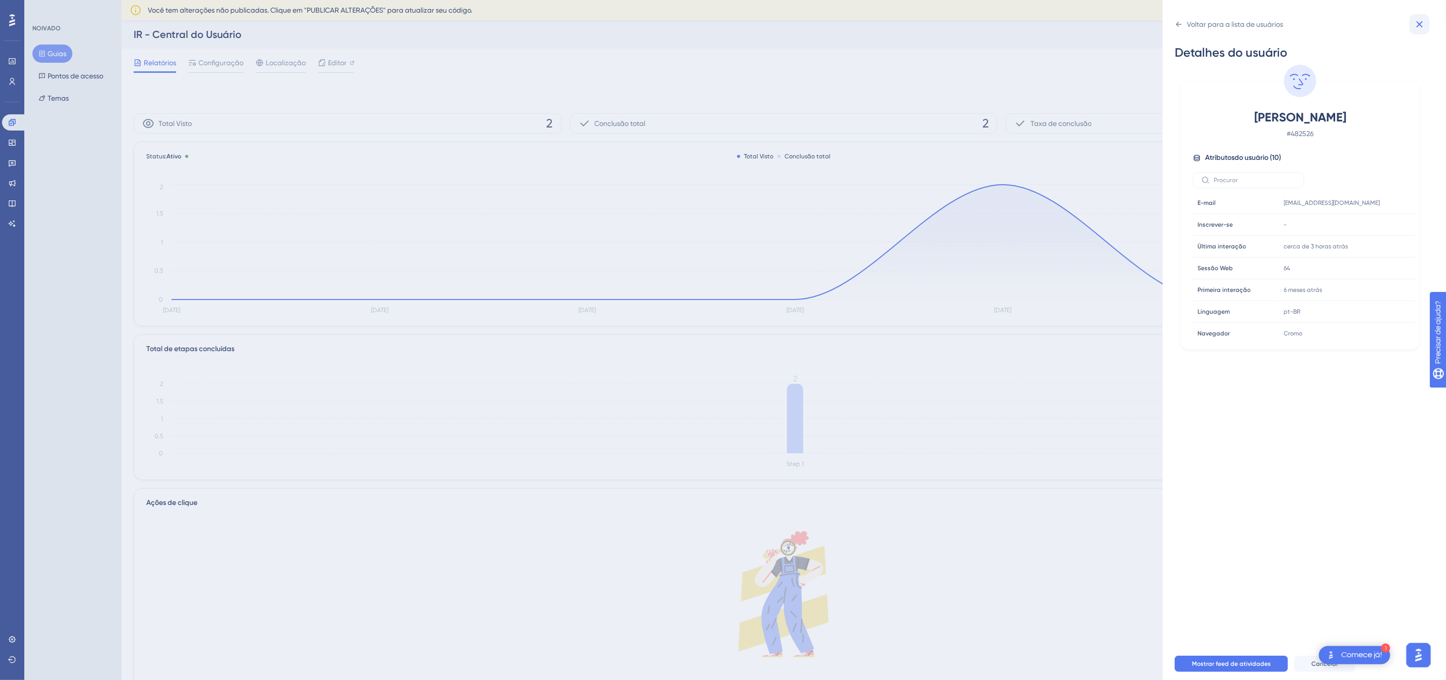
click at [1421, 20] on icon at bounding box center [1419, 24] width 12 height 12
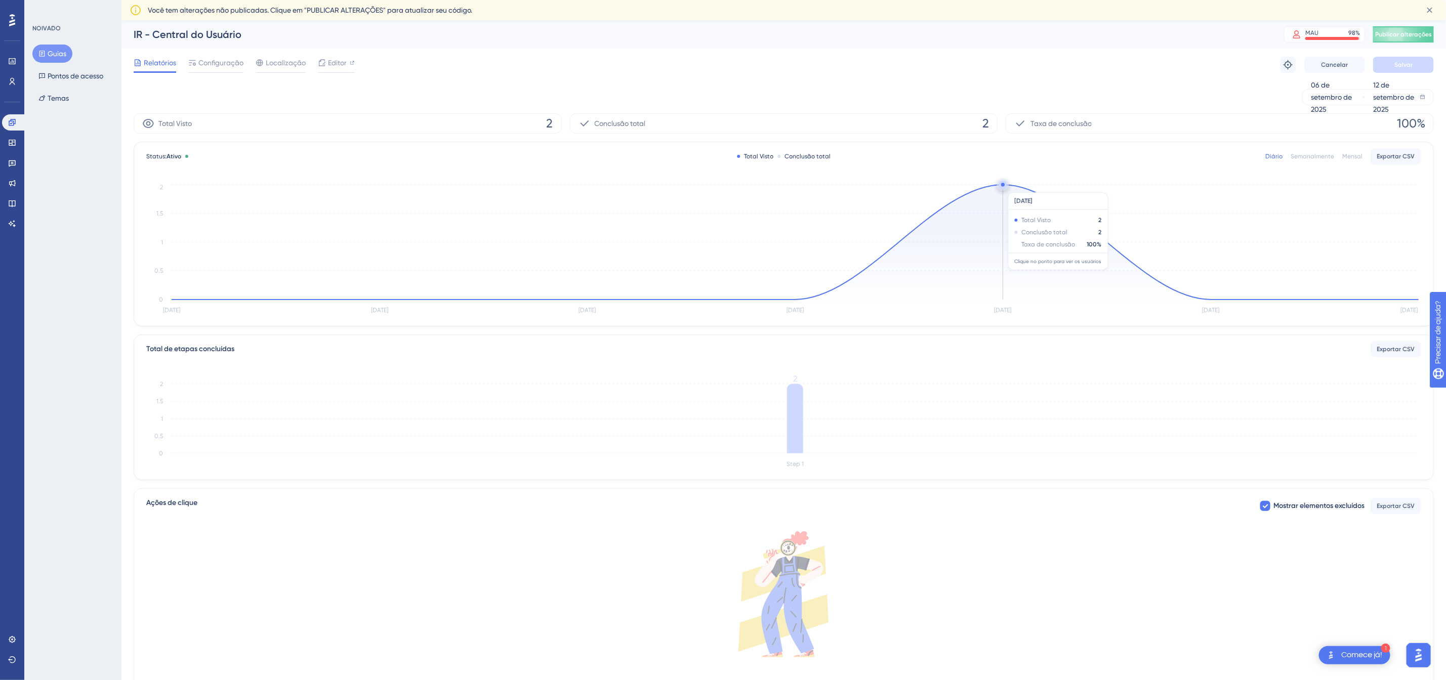
click at [1001, 187] on circle at bounding box center [1003, 185] width 8 height 8
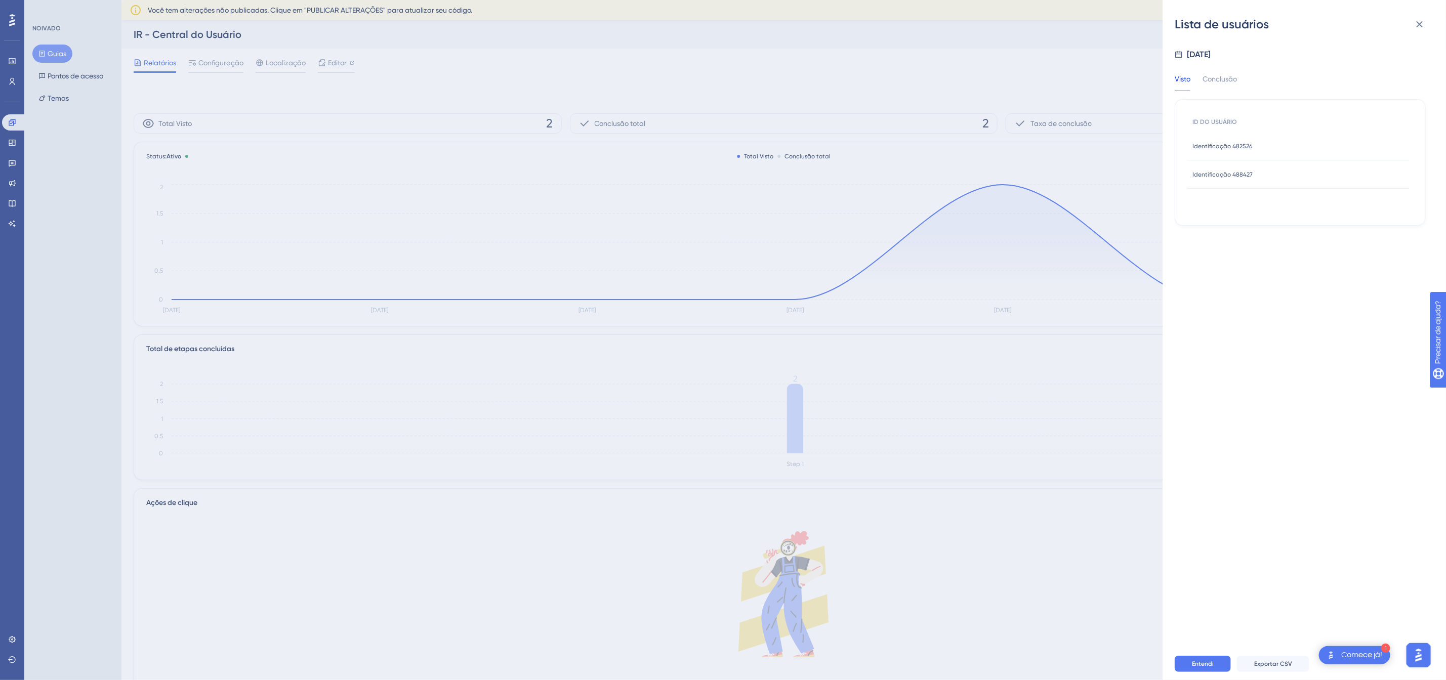
click at [1233, 175] on font "Identificação 488427" at bounding box center [1222, 174] width 60 height 7
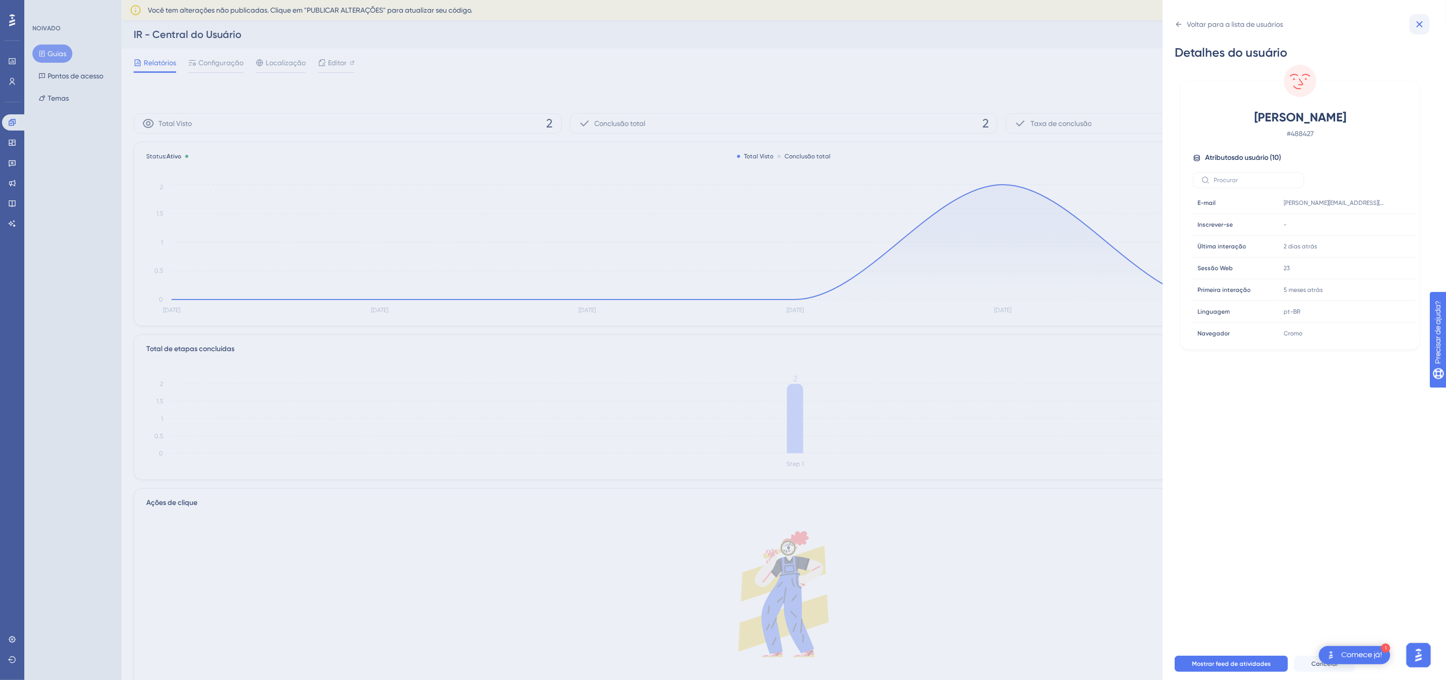
click at [1422, 21] on icon at bounding box center [1419, 24] width 12 height 12
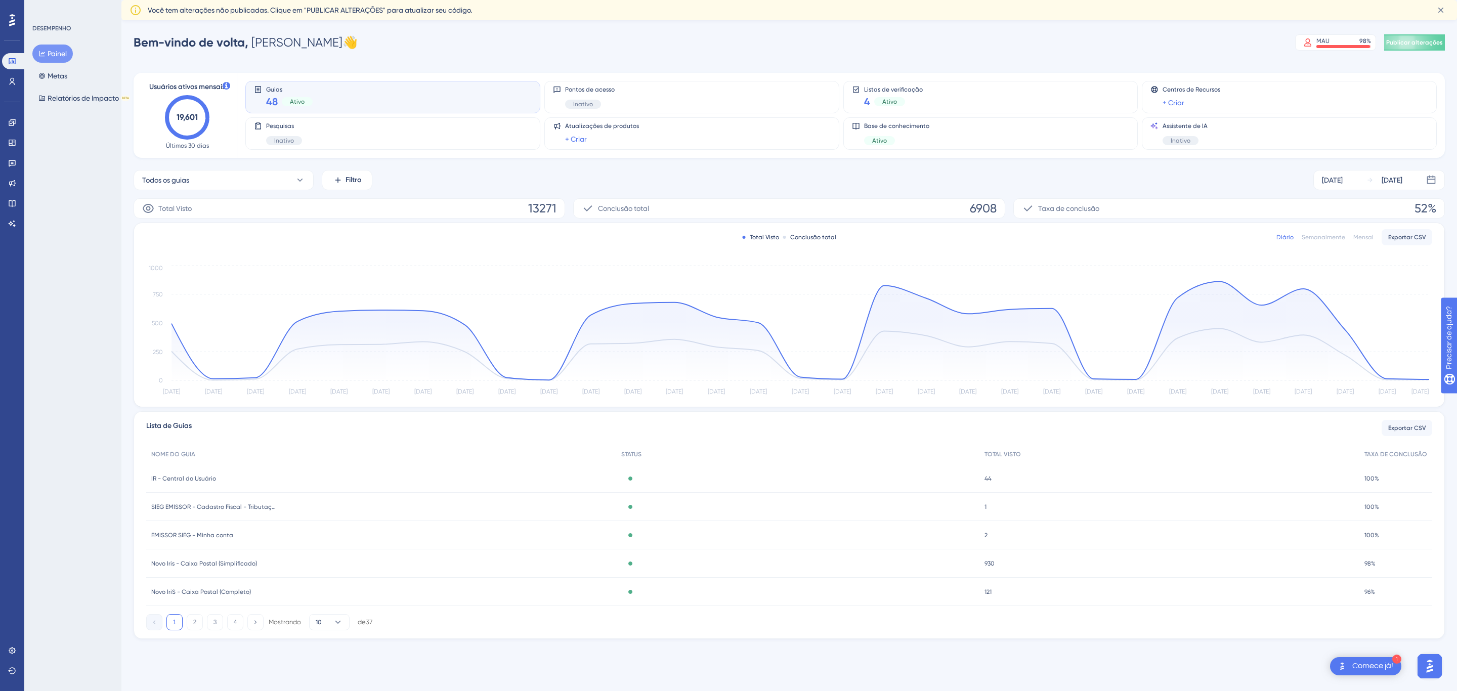
click at [278, 558] on div "Novo Iris - Caixa Postal (Simplificado) Novo Iris - Caixa Postal (Simplificado)" at bounding box center [381, 564] width 470 height 28
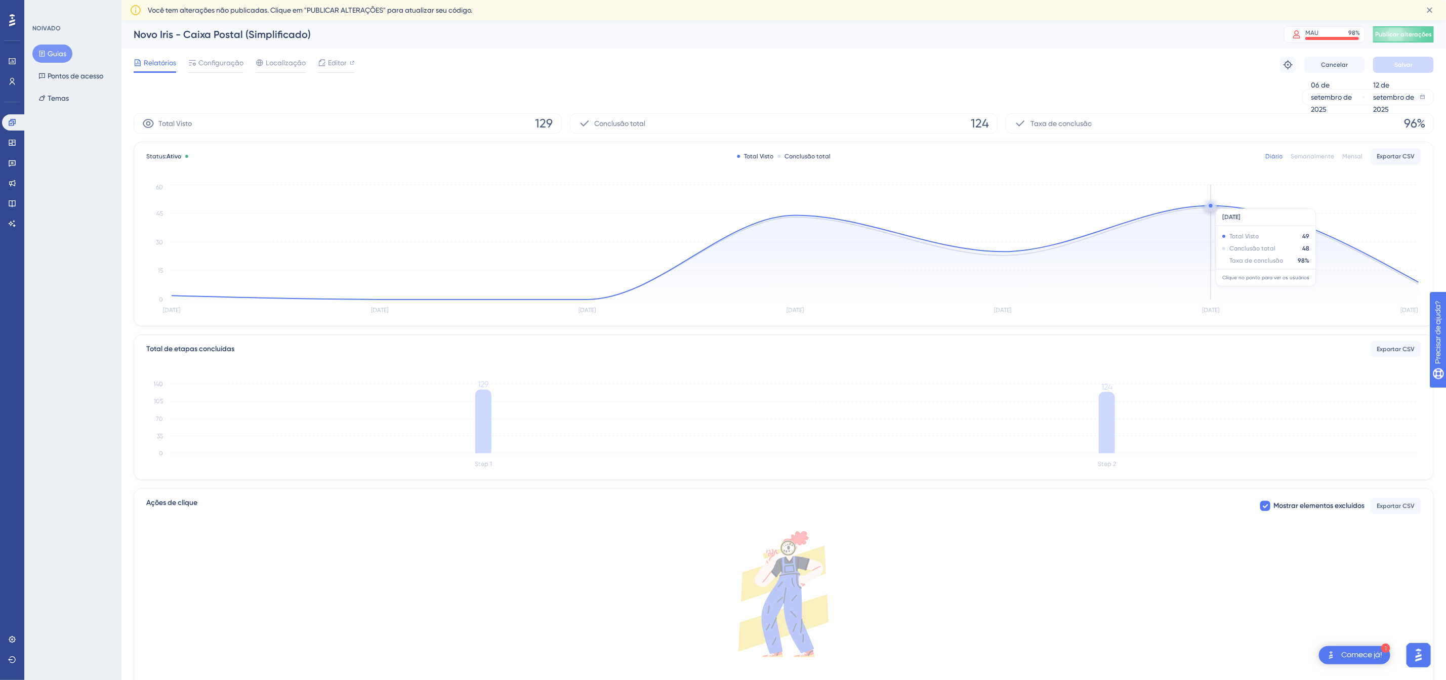
click at [1210, 203] on icon at bounding box center [1210, 206] width 8 height 8
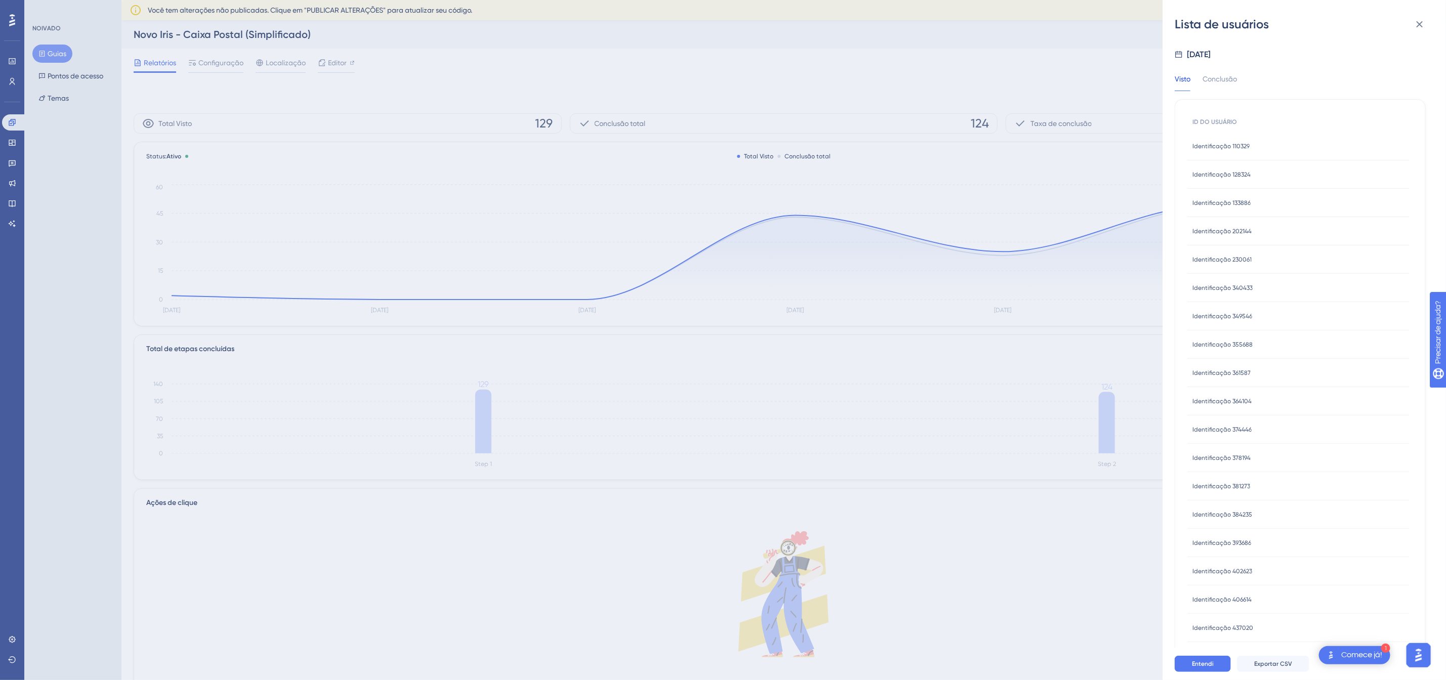
click at [1230, 147] on font "Identificação 110329" at bounding box center [1220, 146] width 57 height 7
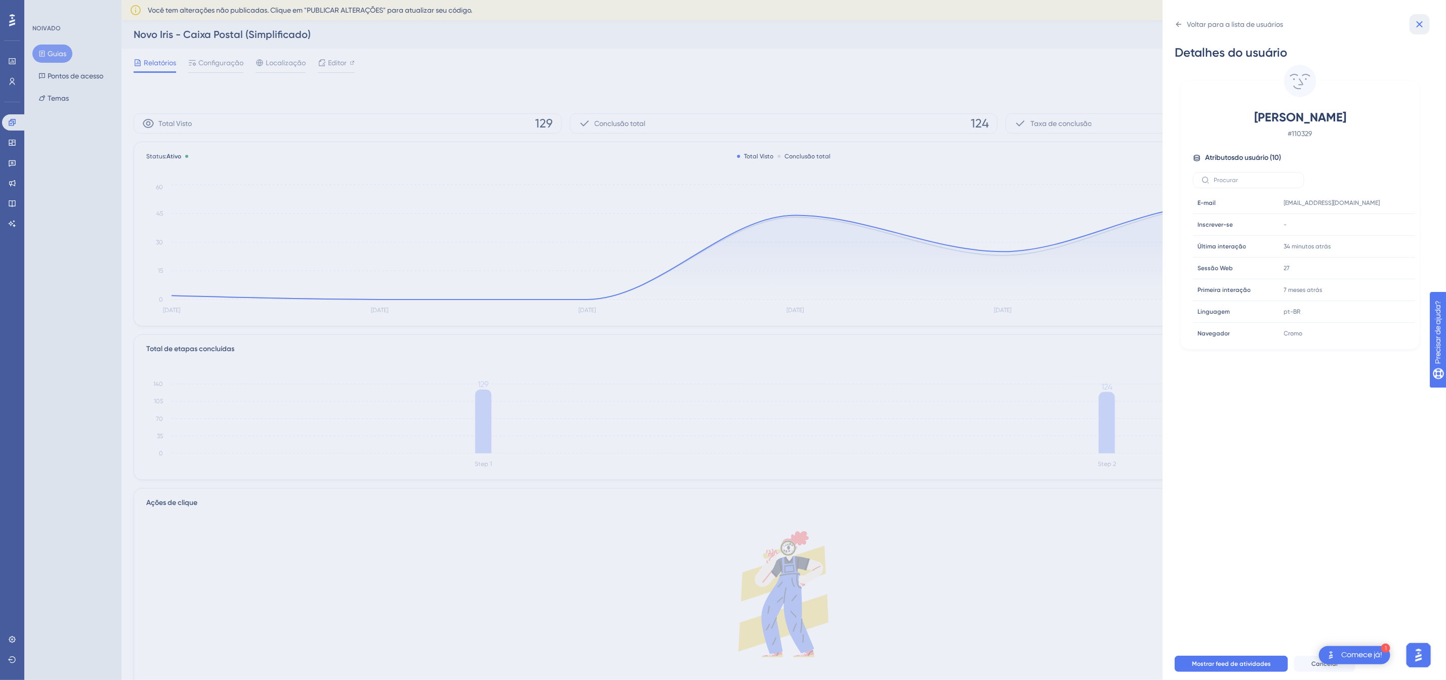
click at [1420, 23] on icon at bounding box center [1419, 24] width 12 height 12
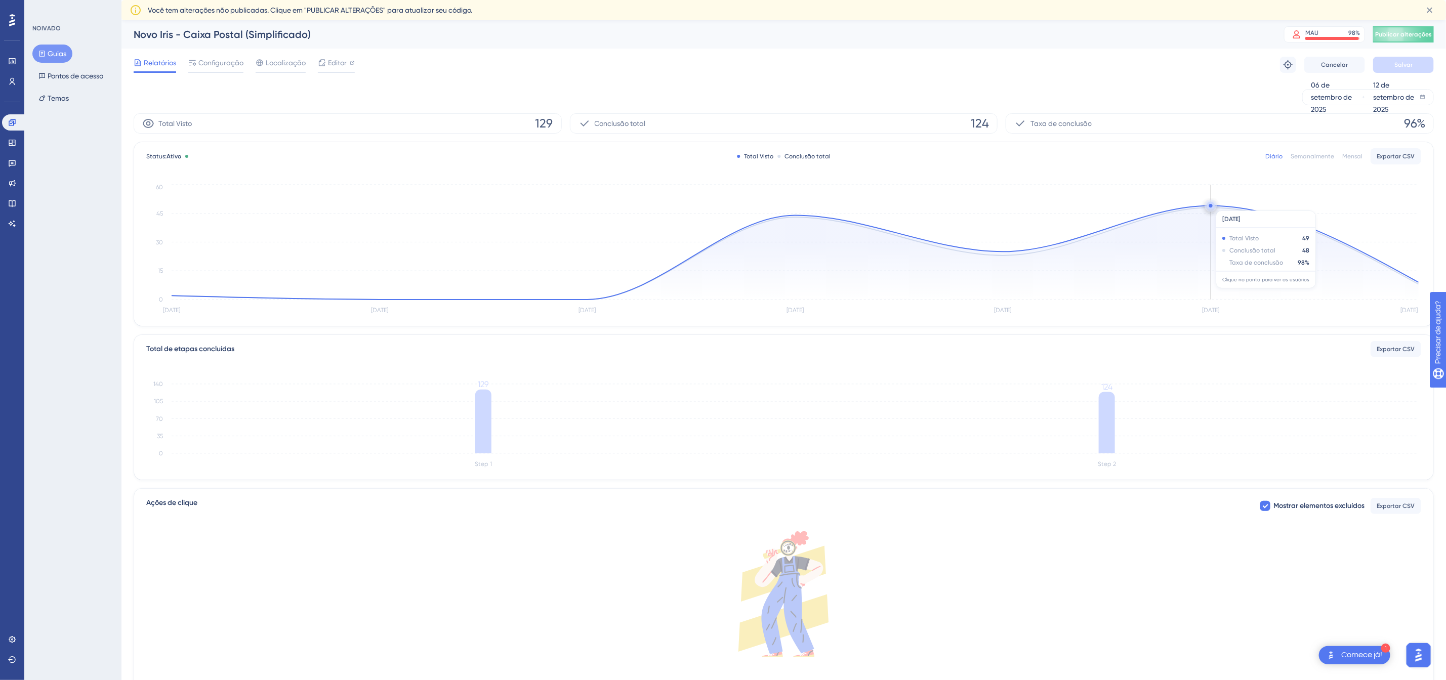
click at [1212, 205] on circle at bounding box center [1211, 206] width 4 height 4
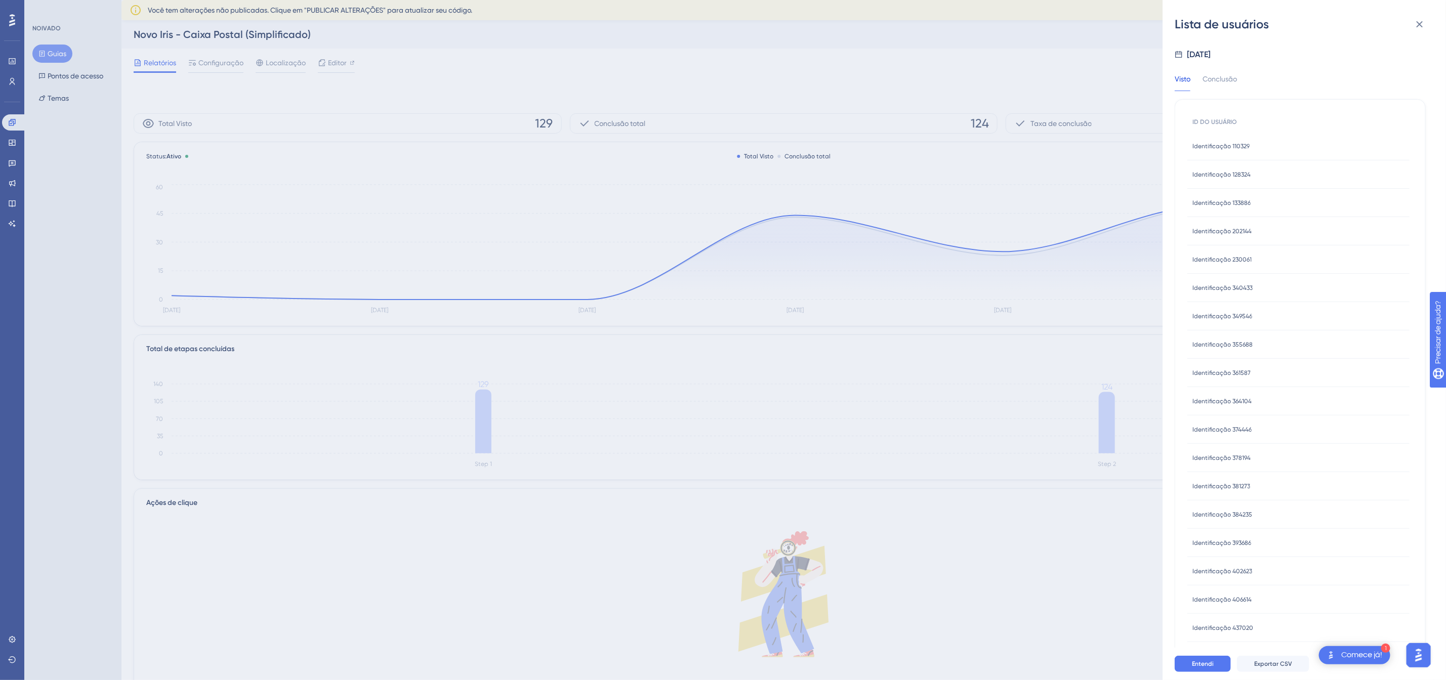
click at [1223, 199] on font "Identificação 133886" at bounding box center [1221, 202] width 58 height 7
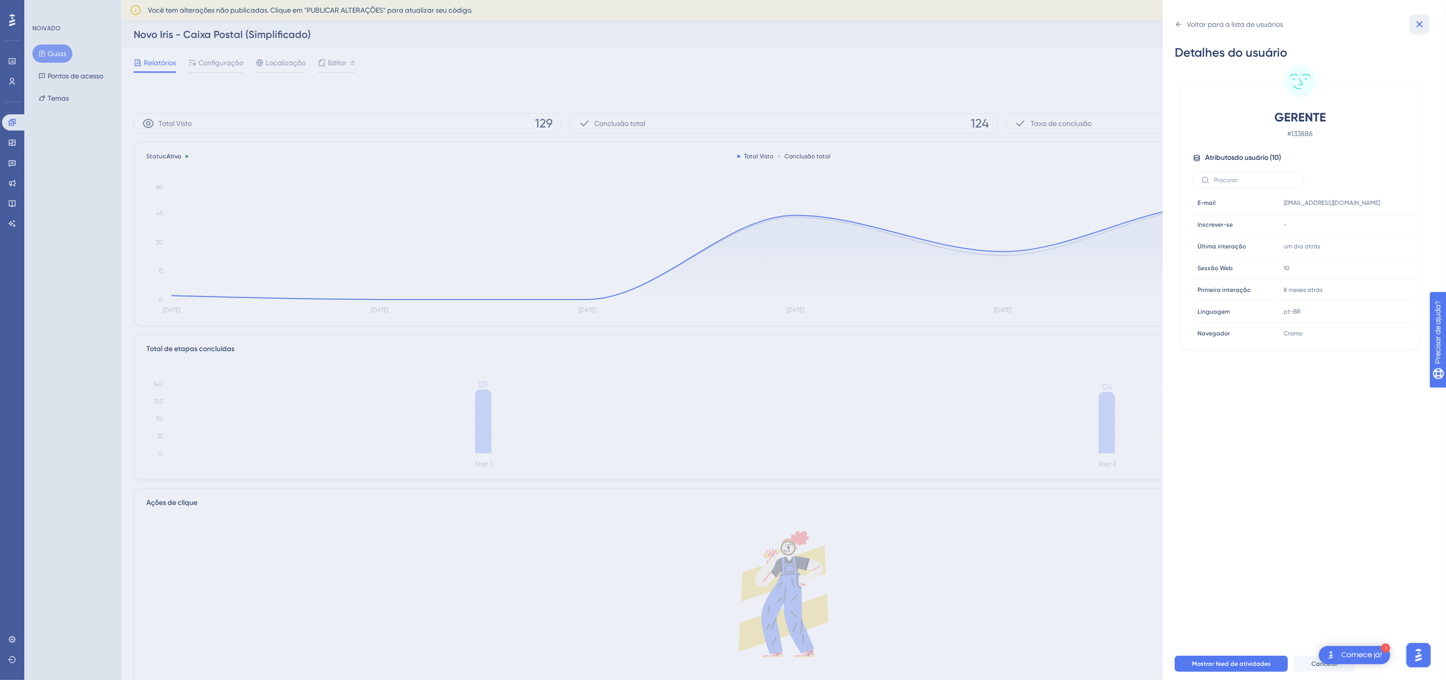
click at [1419, 22] on icon at bounding box center [1419, 24] width 12 height 12
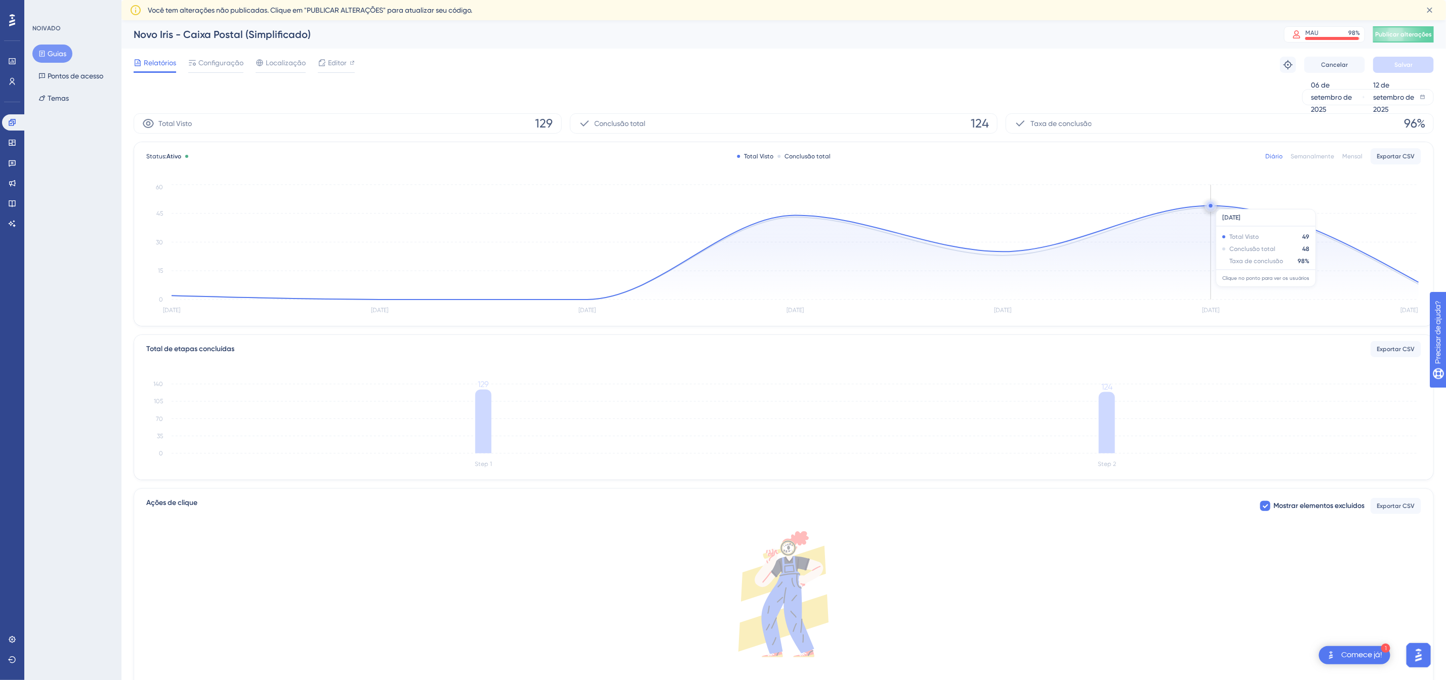
click at [1212, 204] on circle at bounding box center [1210, 206] width 8 height 8
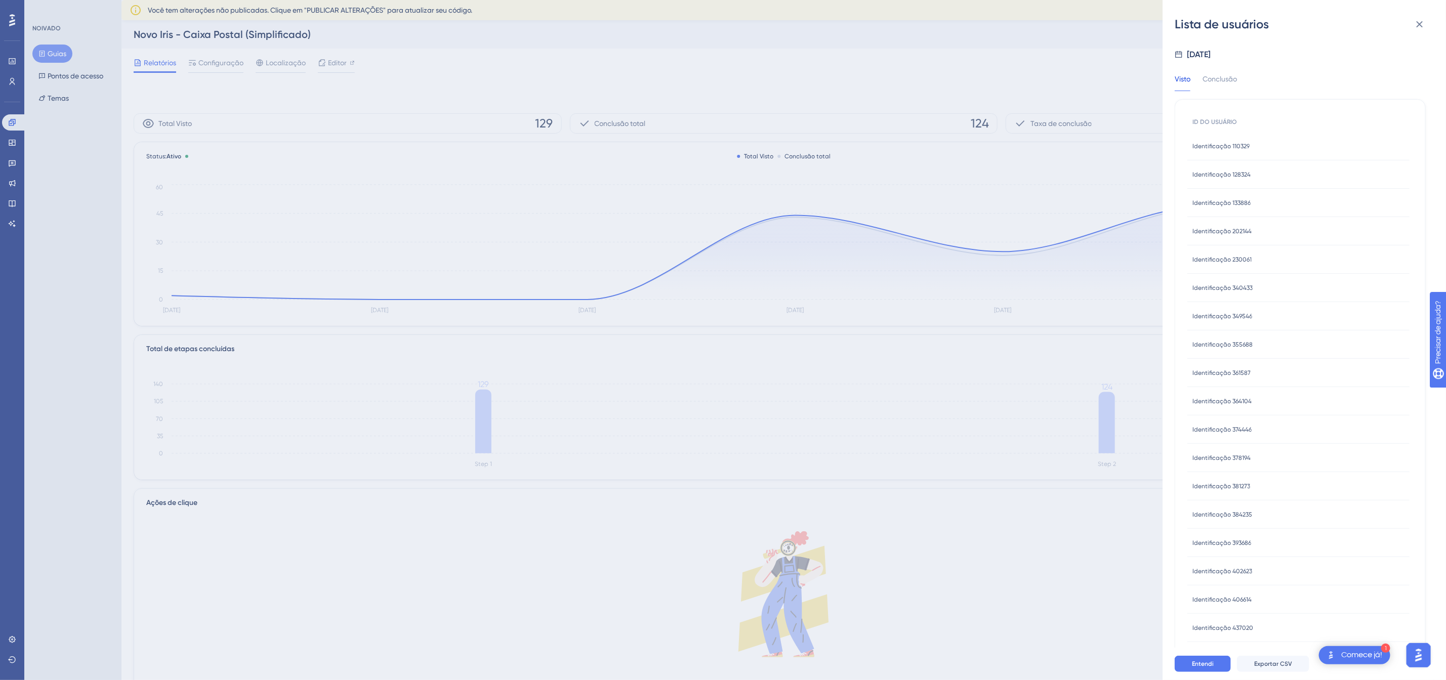
click at [1236, 342] on font "Identificação 355688" at bounding box center [1222, 344] width 60 height 7
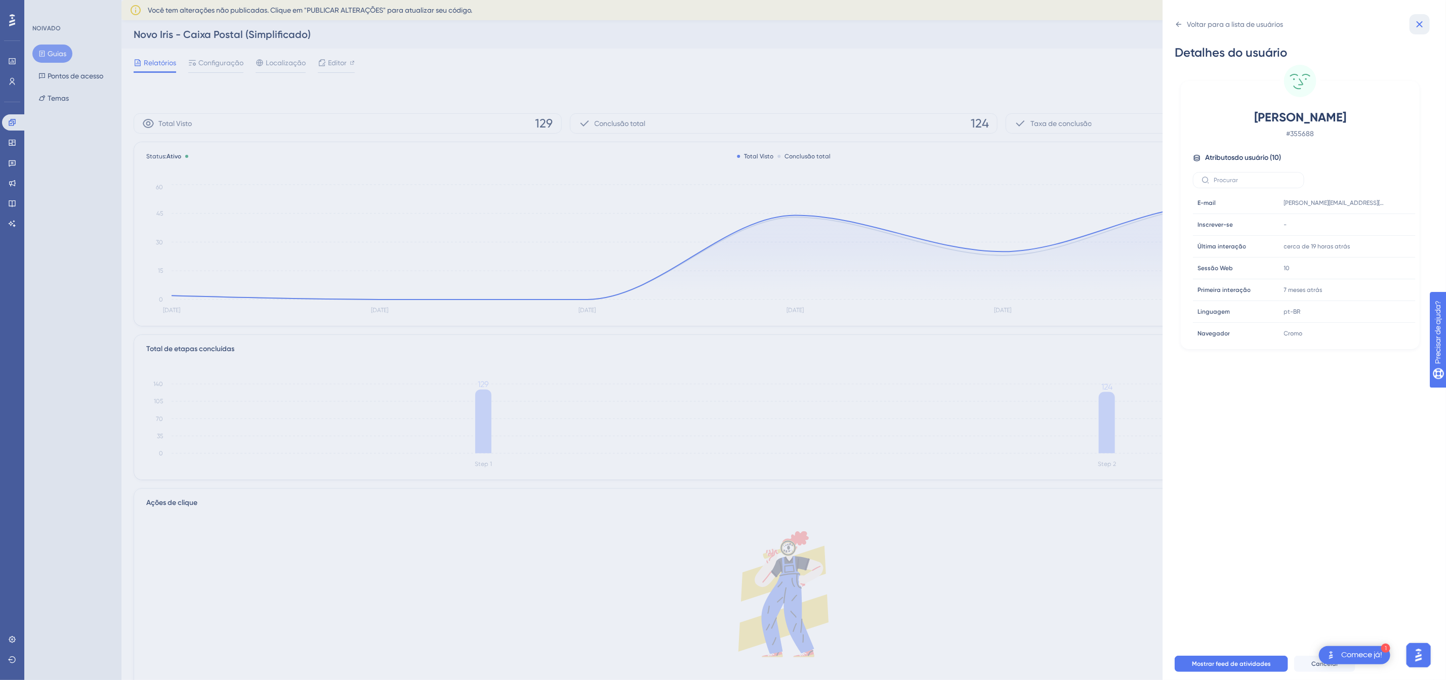
click at [1423, 16] on button at bounding box center [1419, 24] width 20 height 20
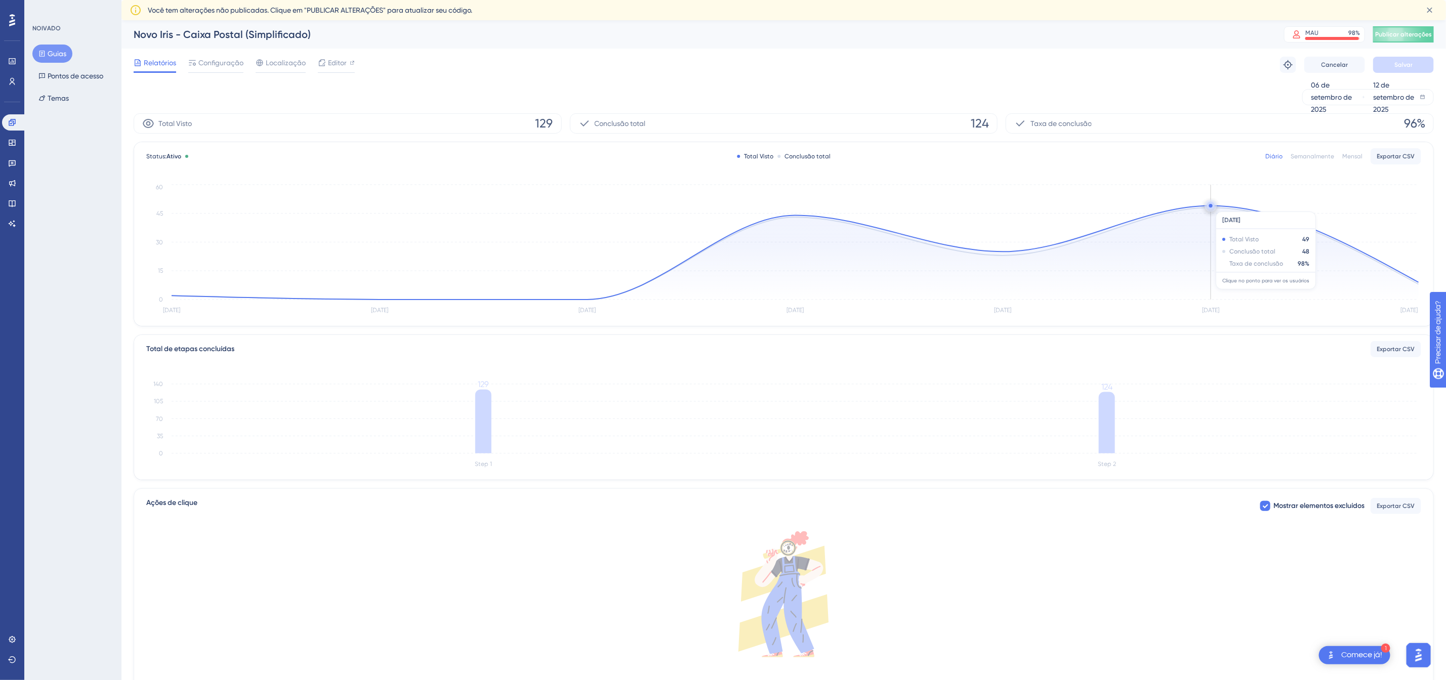
click at [1210, 206] on circle at bounding box center [1211, 206] width 4 height 4
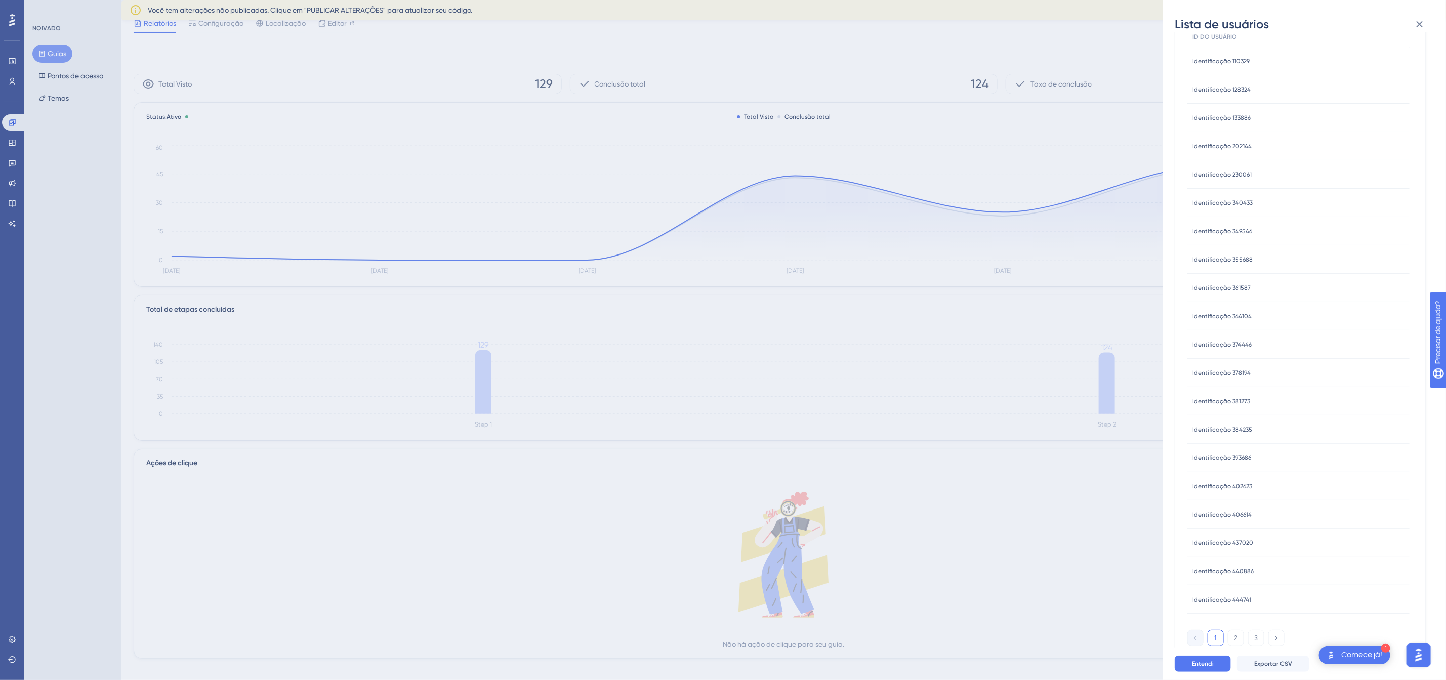
scroll to position [47, 0]
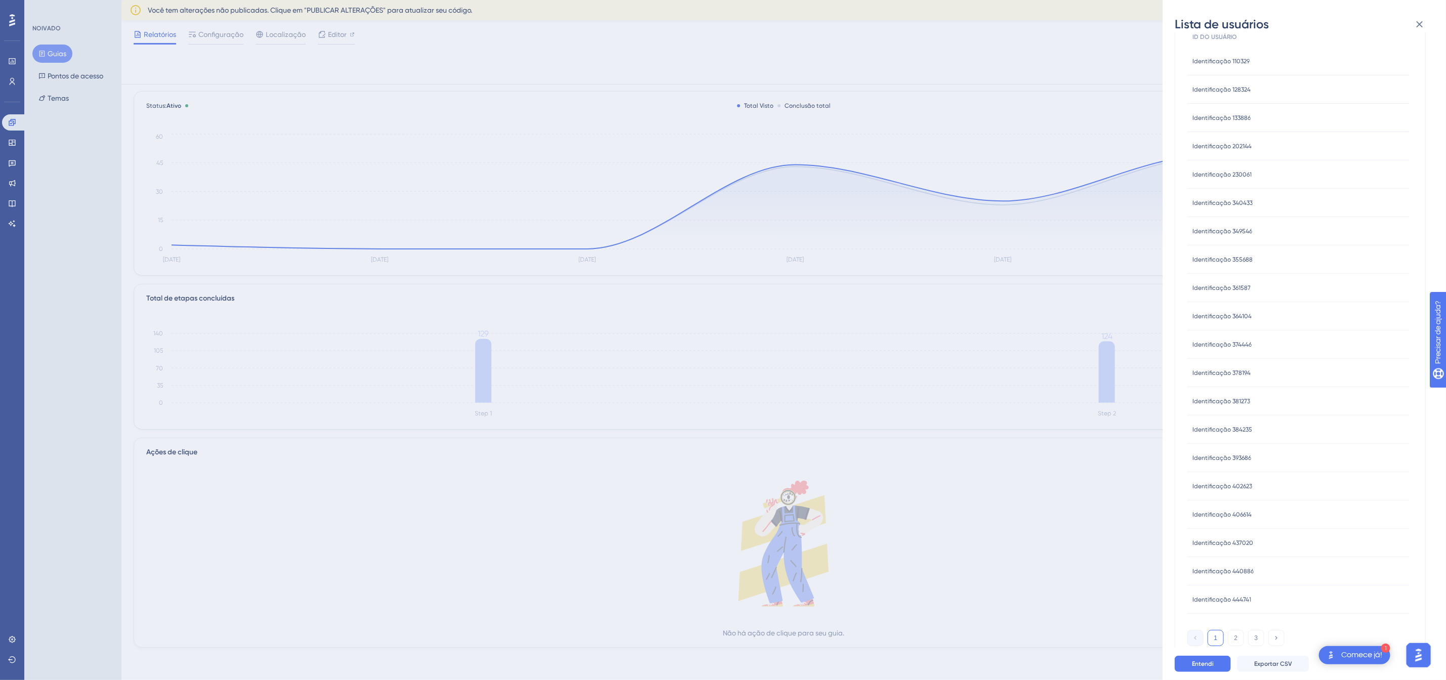
click at [1221, 262] on font "Identificação 355688" at bounding box center [1222, 259] width 60 height 7
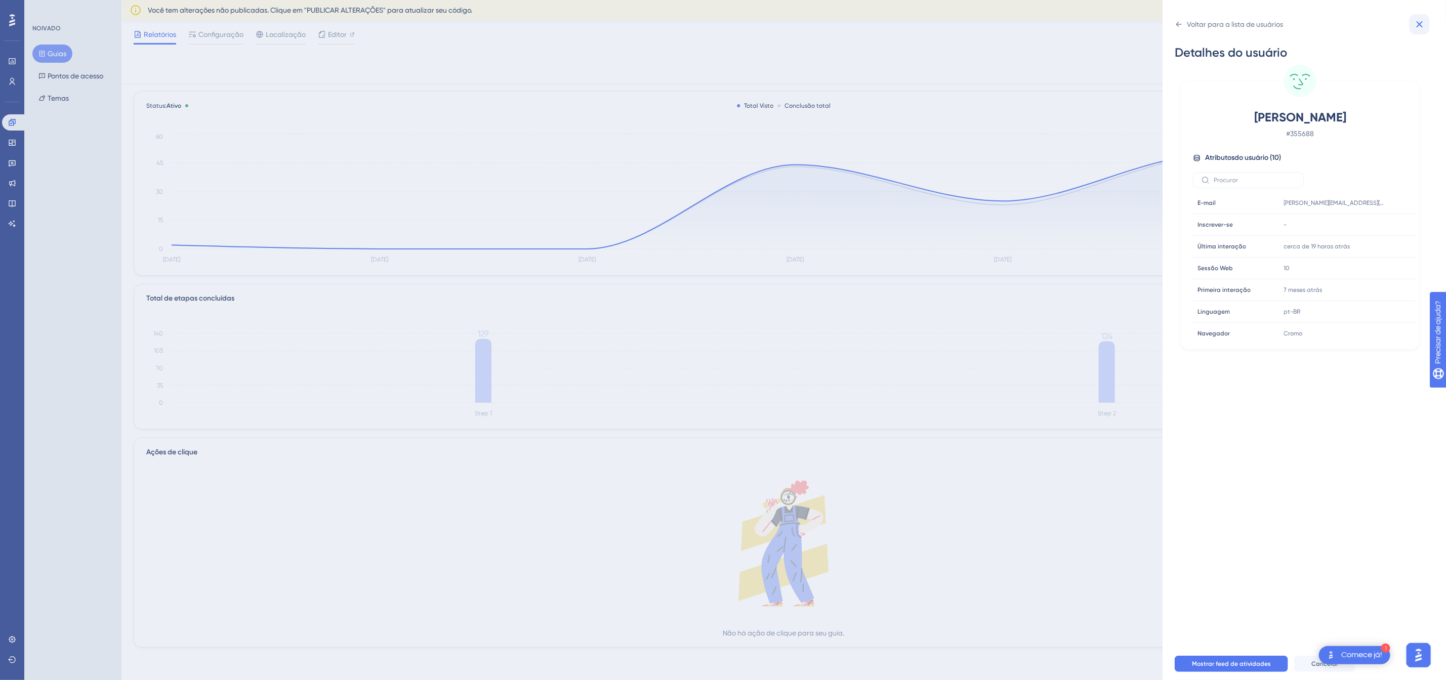
click at [1423, 23] on icon at bounding box center [1419, 24] width 12 height 12
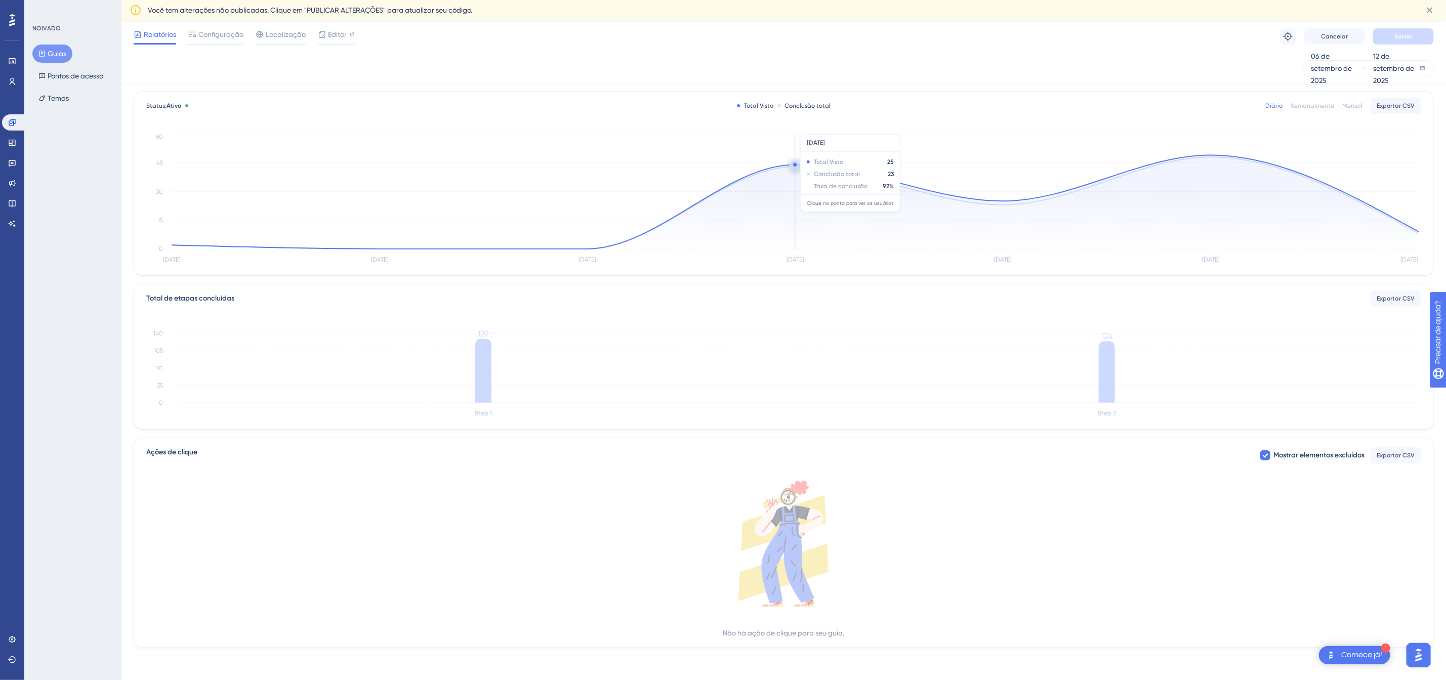
click at [796, 169] on icon "[DATE] [DATE] [DATE] [DATE] Sep [DATE] Sep 12 0 15 30 45 60" at bounding box center [783, 199] width 1275 height 135
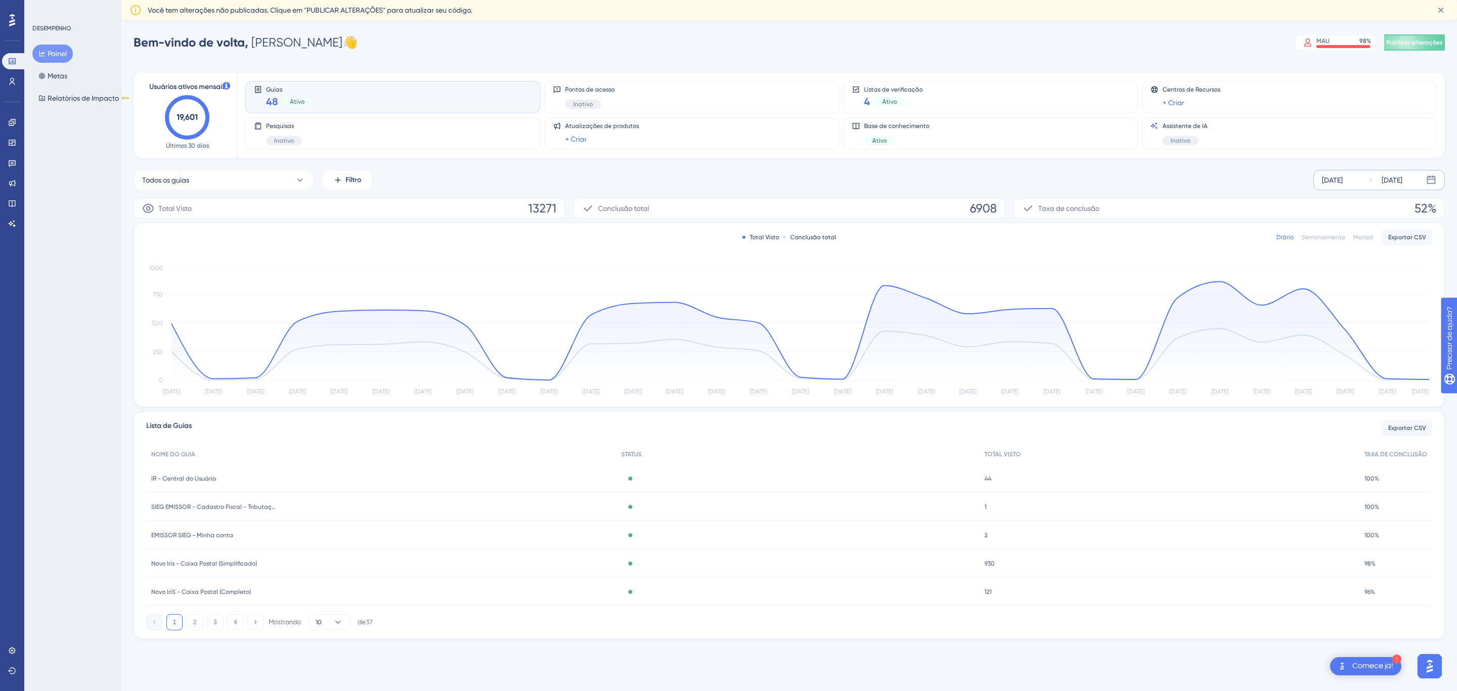
click at [1342, 178] on font "[DATE]" at bounding box center [1332, 180] width 21 height 8
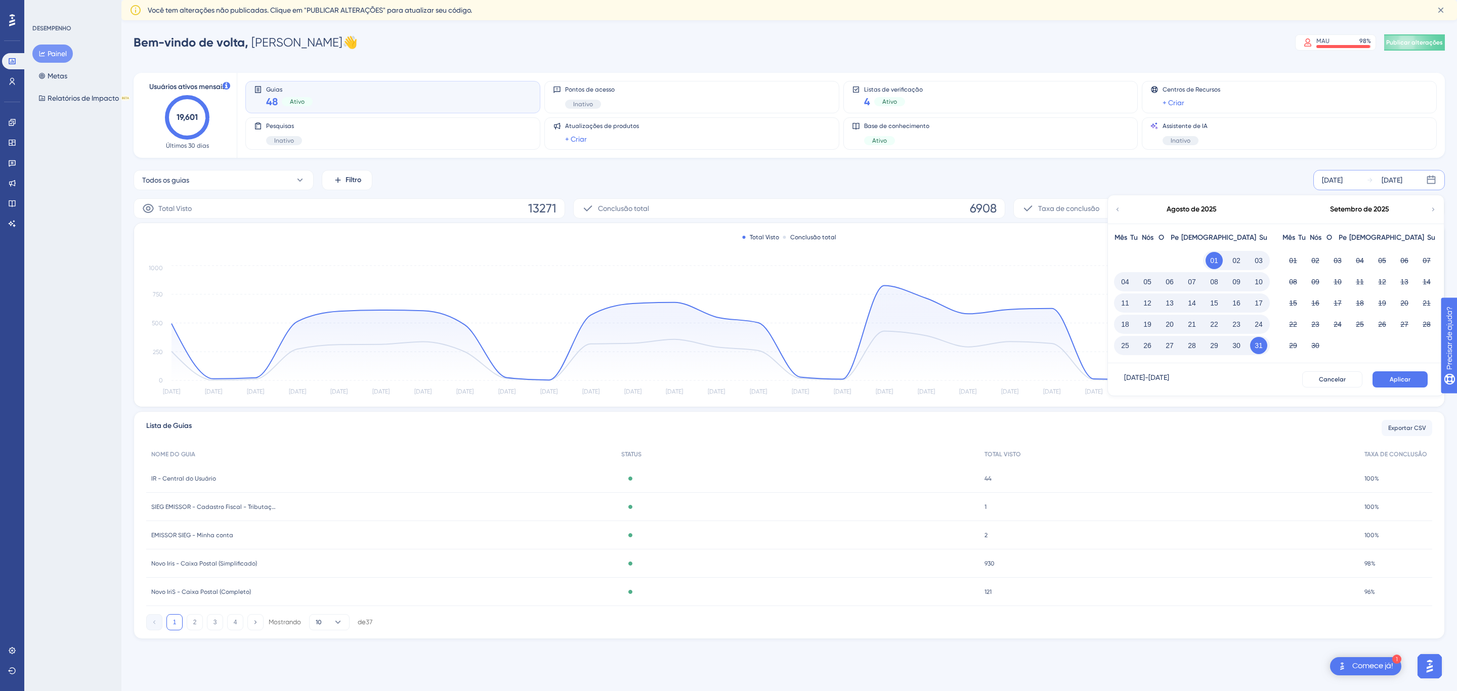
click at [1118, 208] on icon at bounding box center [1117, 209] width 7 height 9
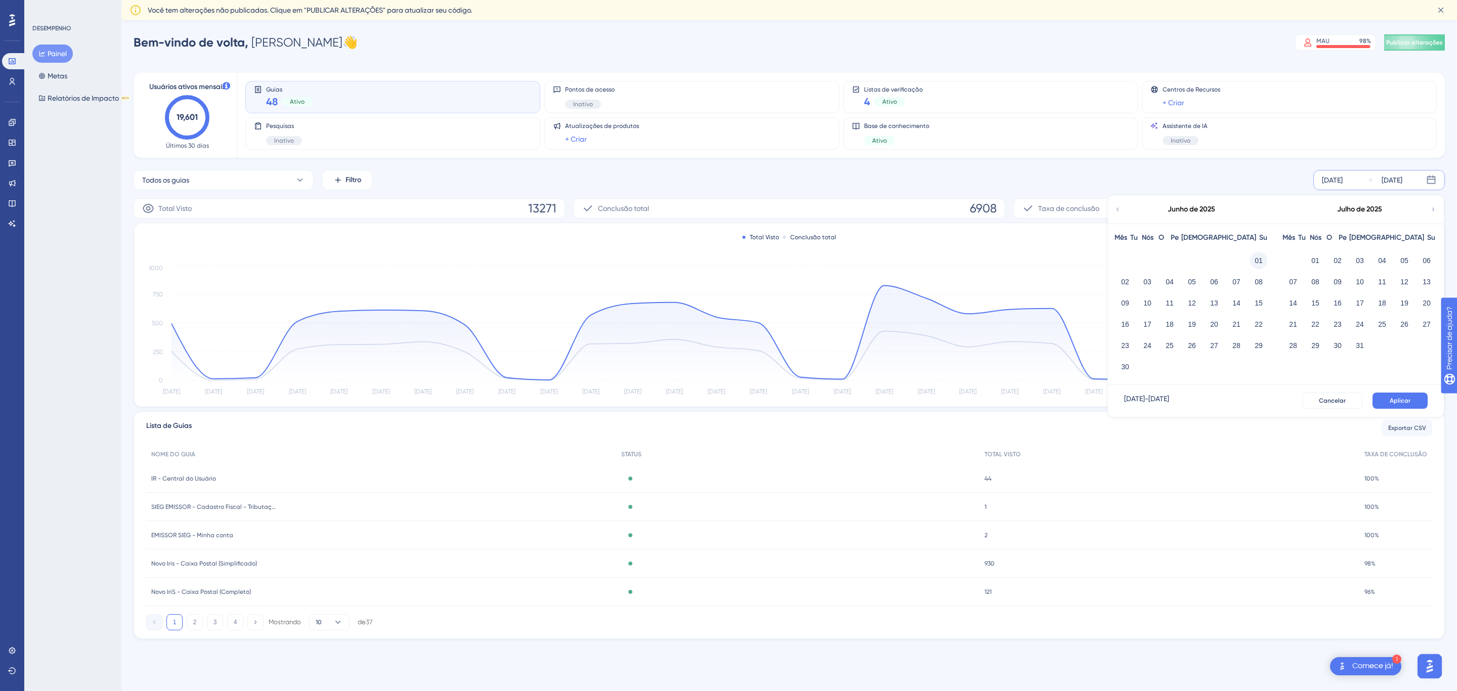
click at [1254, 257] on button "01" at bounding box center [1258, 260] width 17 height 17
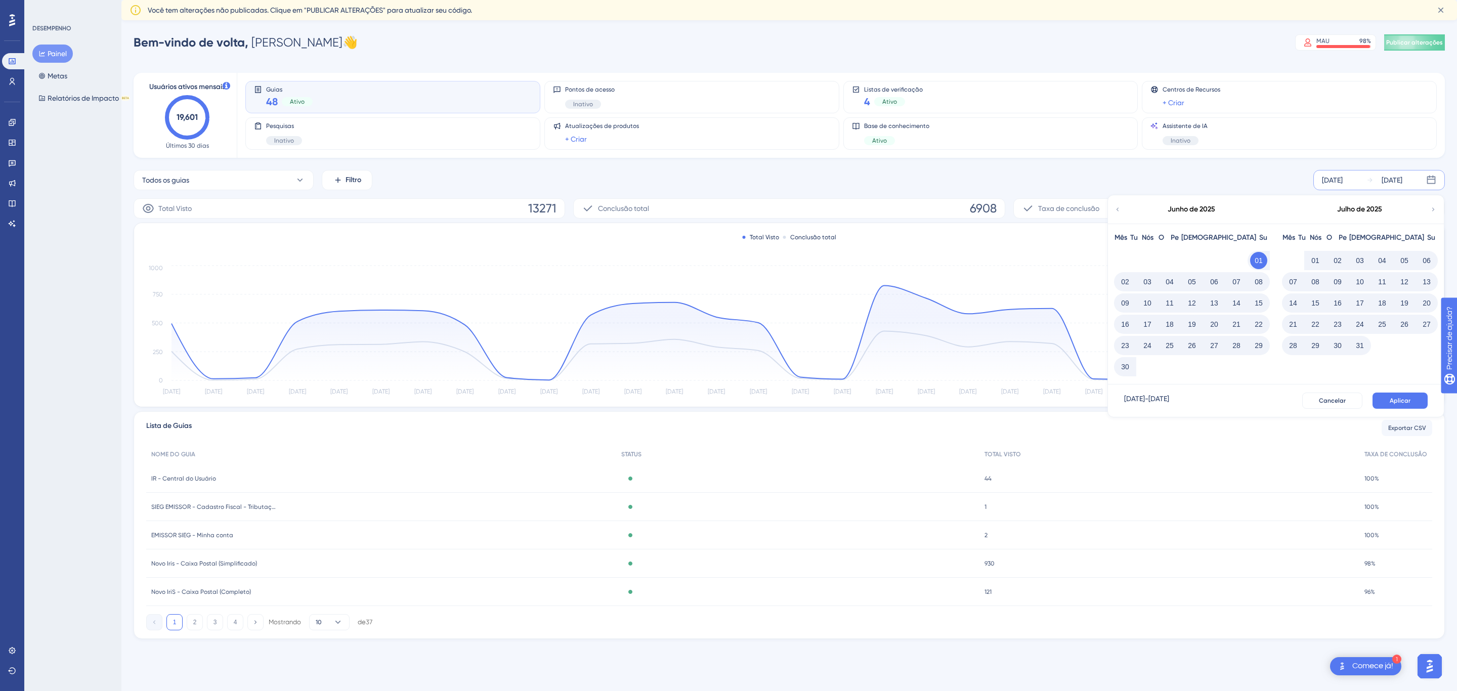
click at [1430, 208] on icon at bounding box center [1433, 209] width 7 height 9
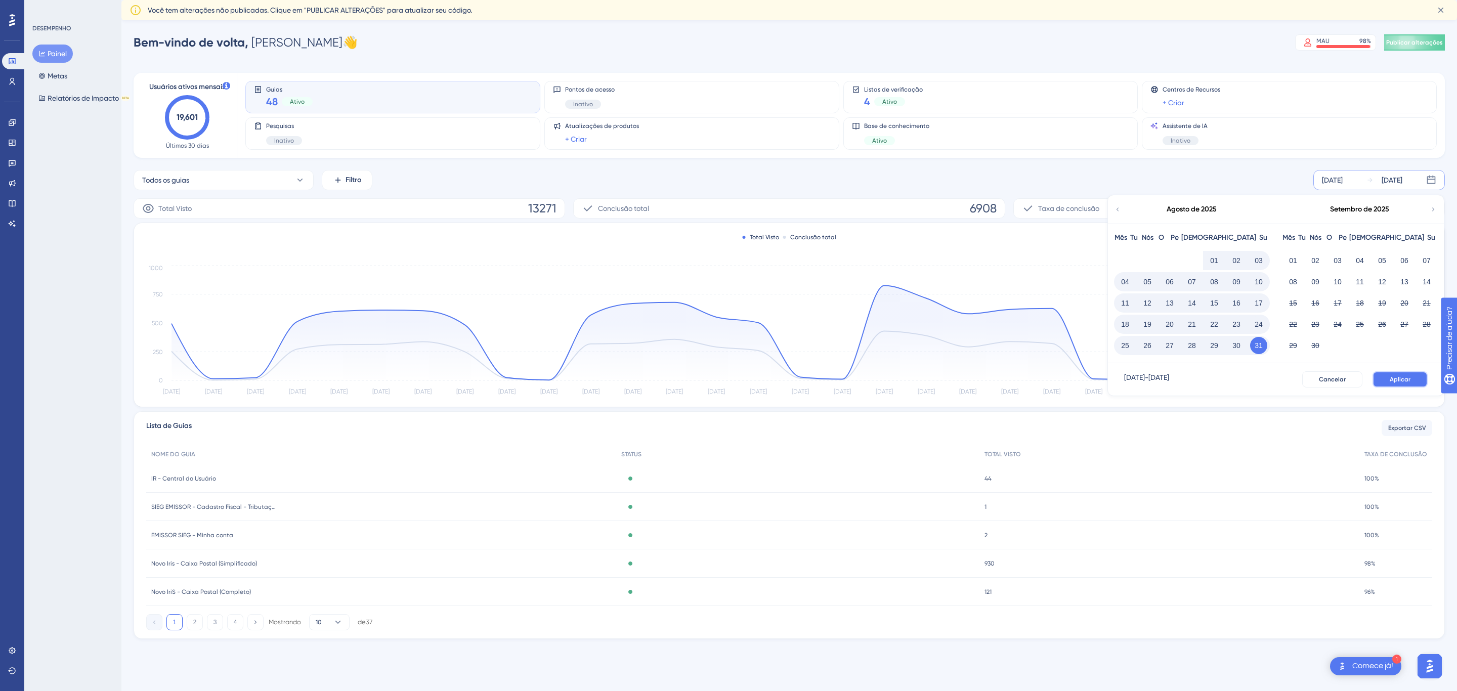
click at [1394, 372] on button "Aplicar" at bounding box center [1400, 379] width 55 height 16
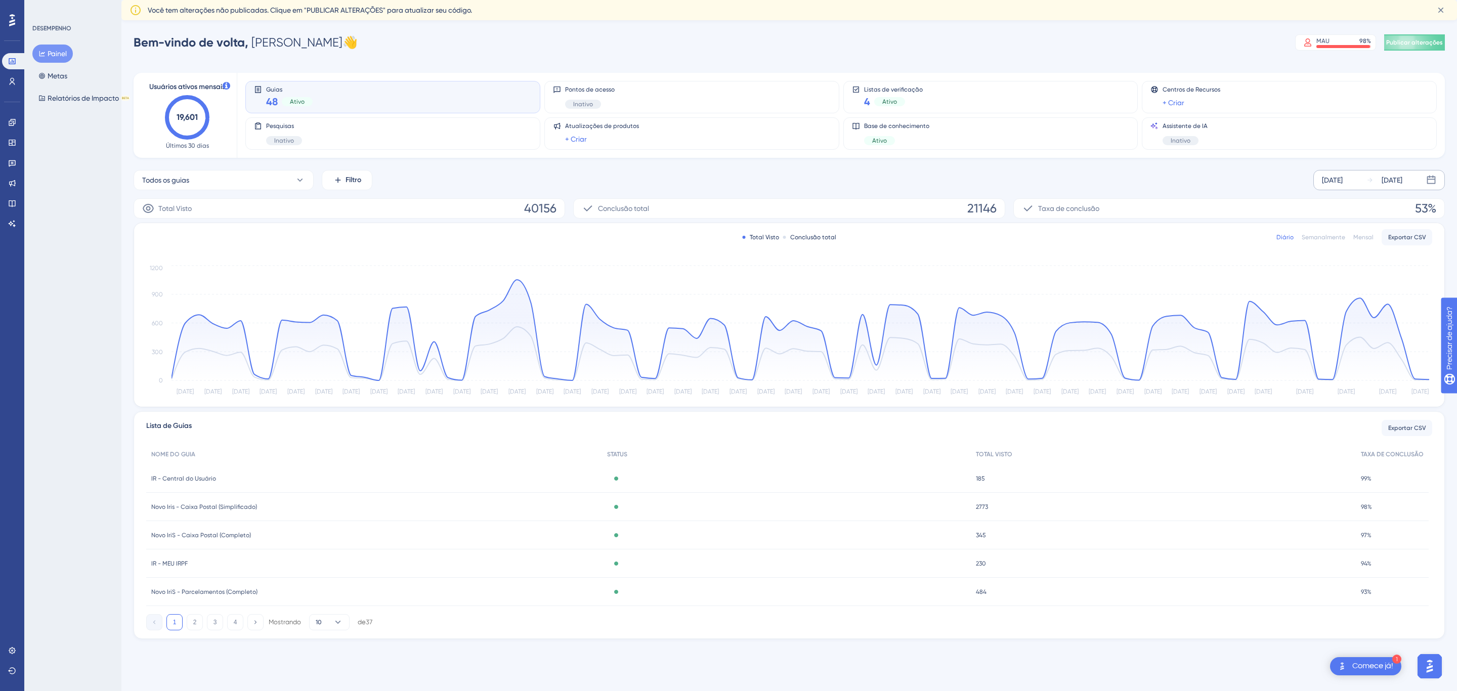
scroll to position [150, 0]
click at [1402, 235] on font "Exportar CSV" at bounding box center [1408, 237] width 38 height 7
click at [1040, 176] on div "Todos os guias Filtro [DATE] [DATE]" at bounding box center [790, 180] width 1312 height 20
click at [1401, 430] on font "Exportar CSV" at bounding box center [1408, 428] width 38 height 7
